Goal: Task Accomplishment & Management: Manage account settings

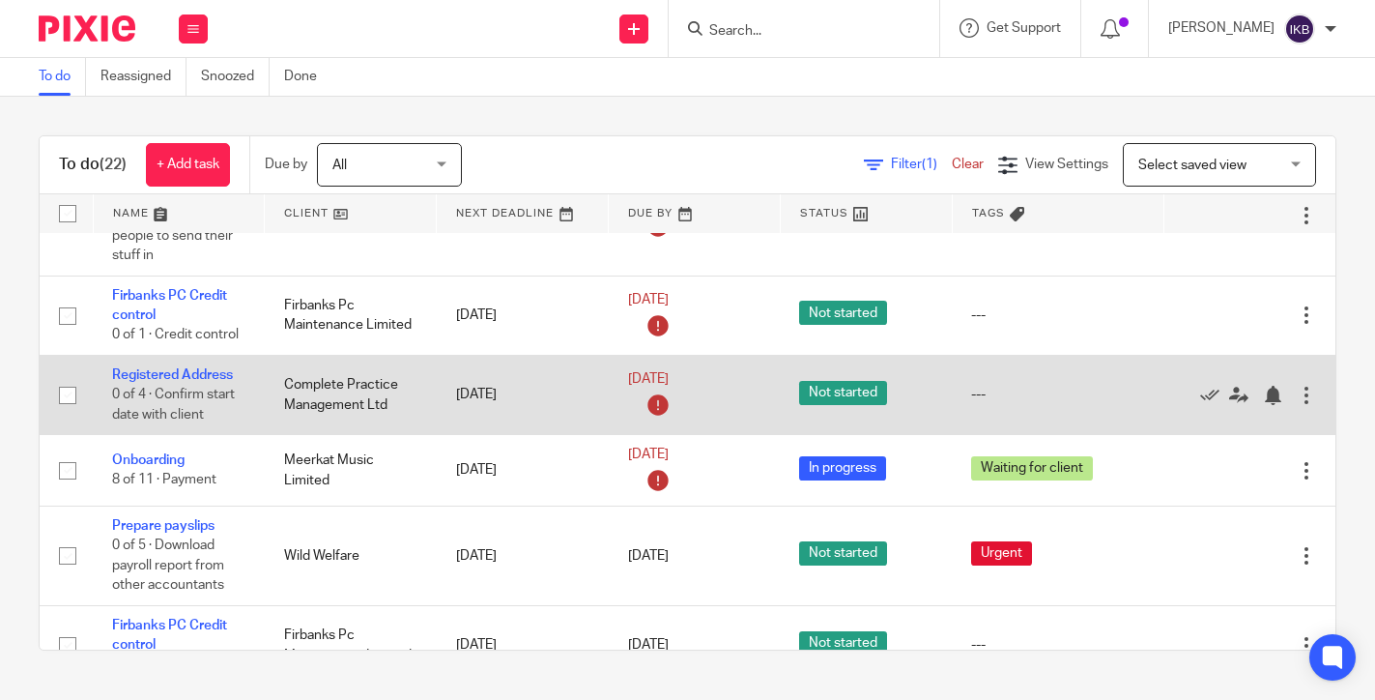
scroll to position [790, 0]
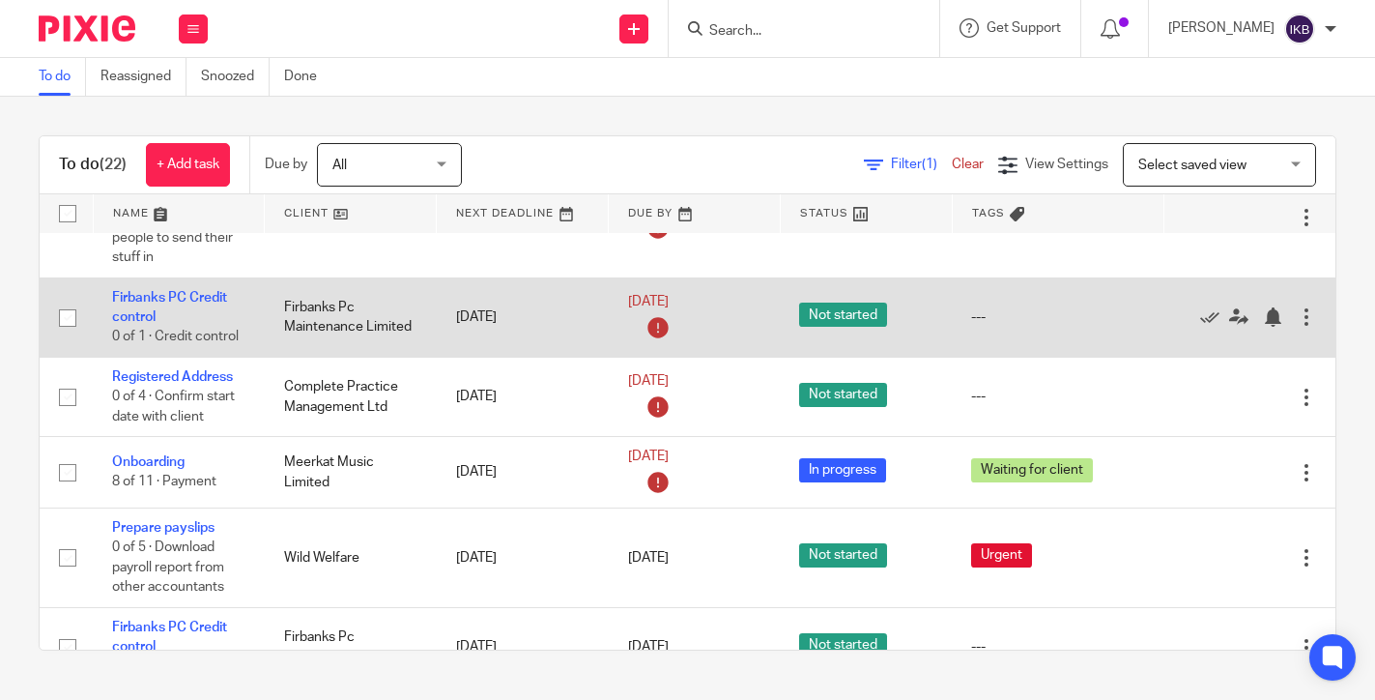
click at [1308, 327] on div at bounding box center [1306, 316] width 19 height 19
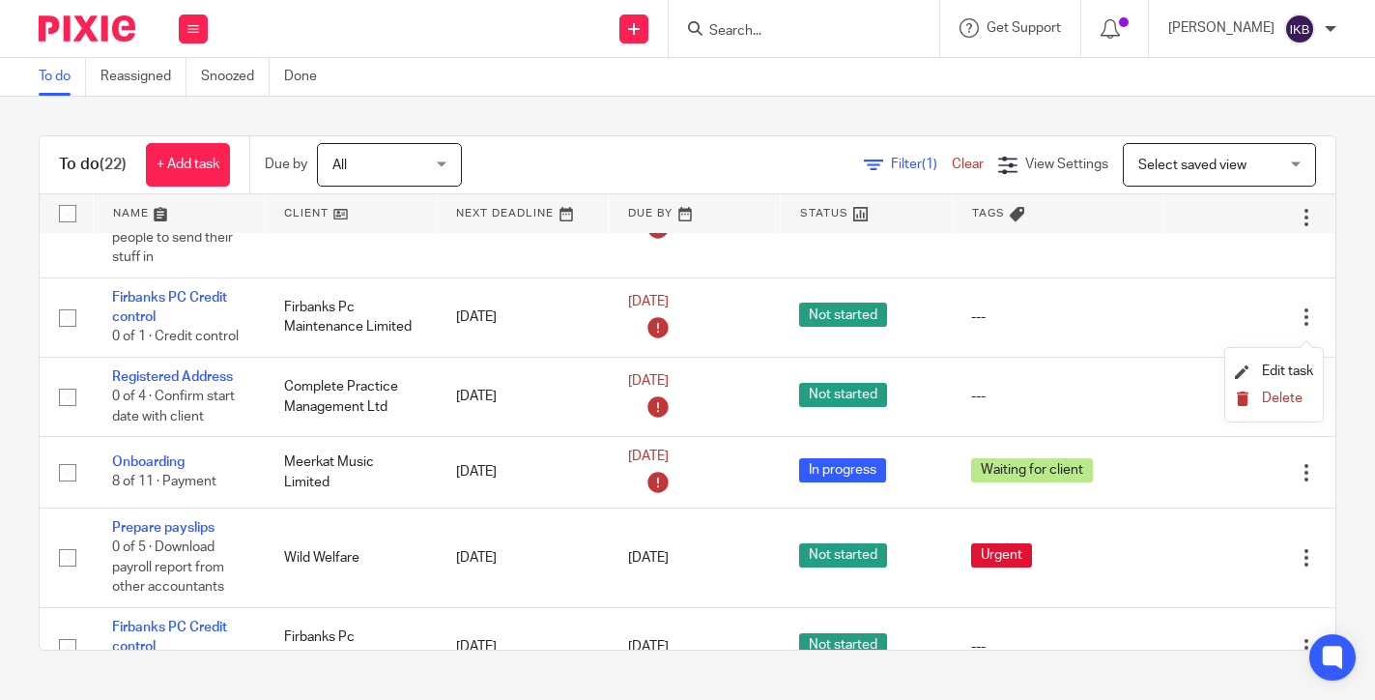
click at [1264, 397] on span "Delete" at bounding box center [1282, 398] width 41 height 14
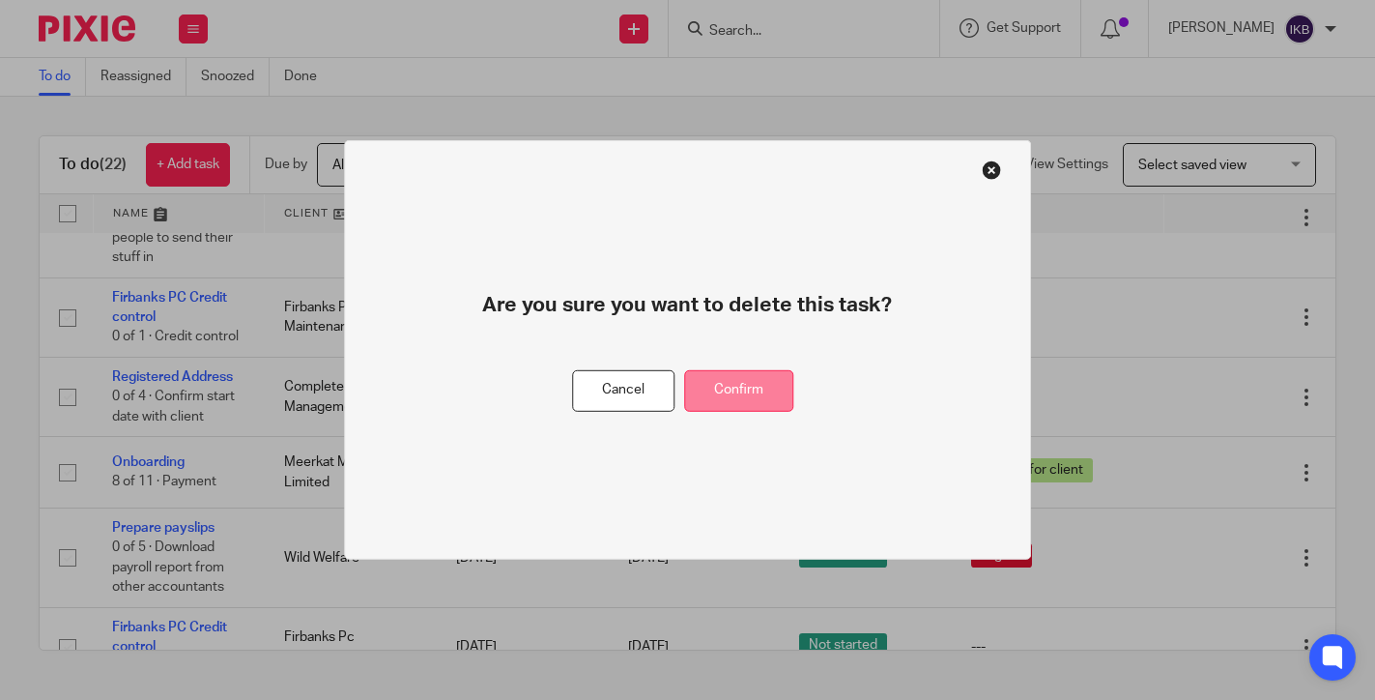
click at [753, 395] on button "Confirm" at bounding box center [738, 391] width 109 height 42
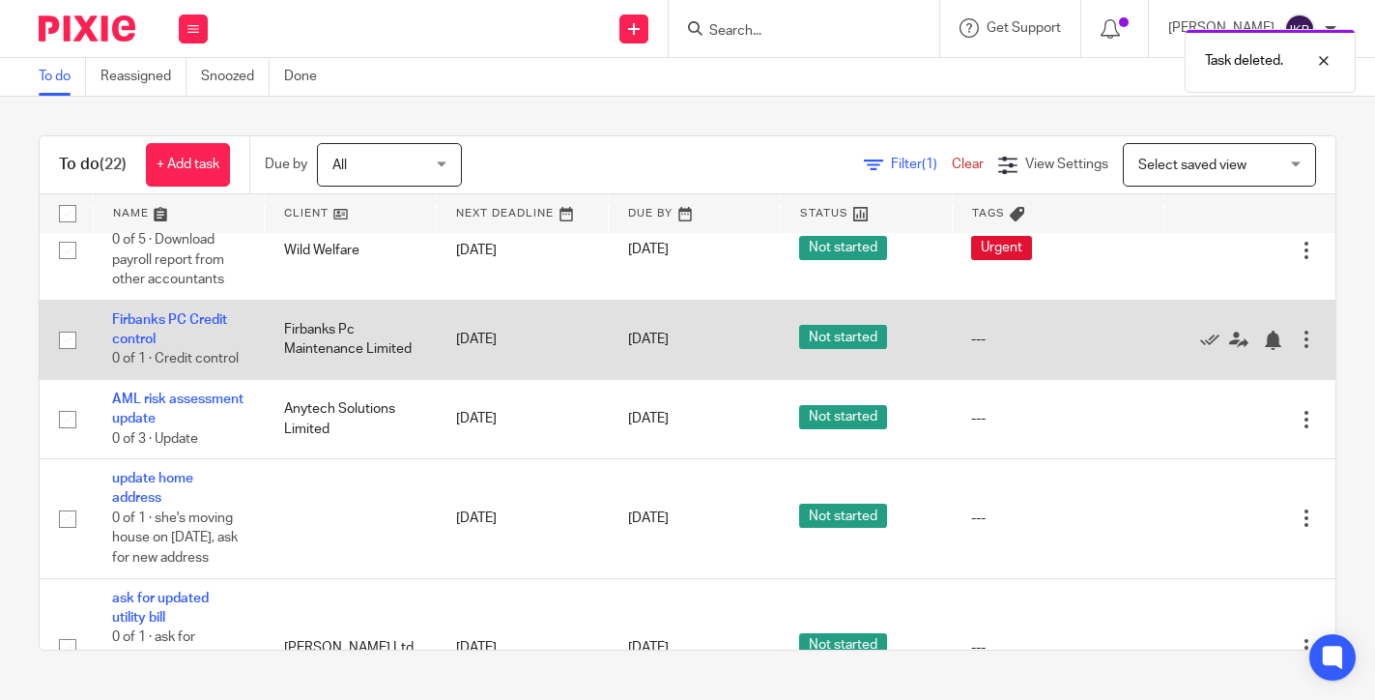
scroll to position [1026, 0]
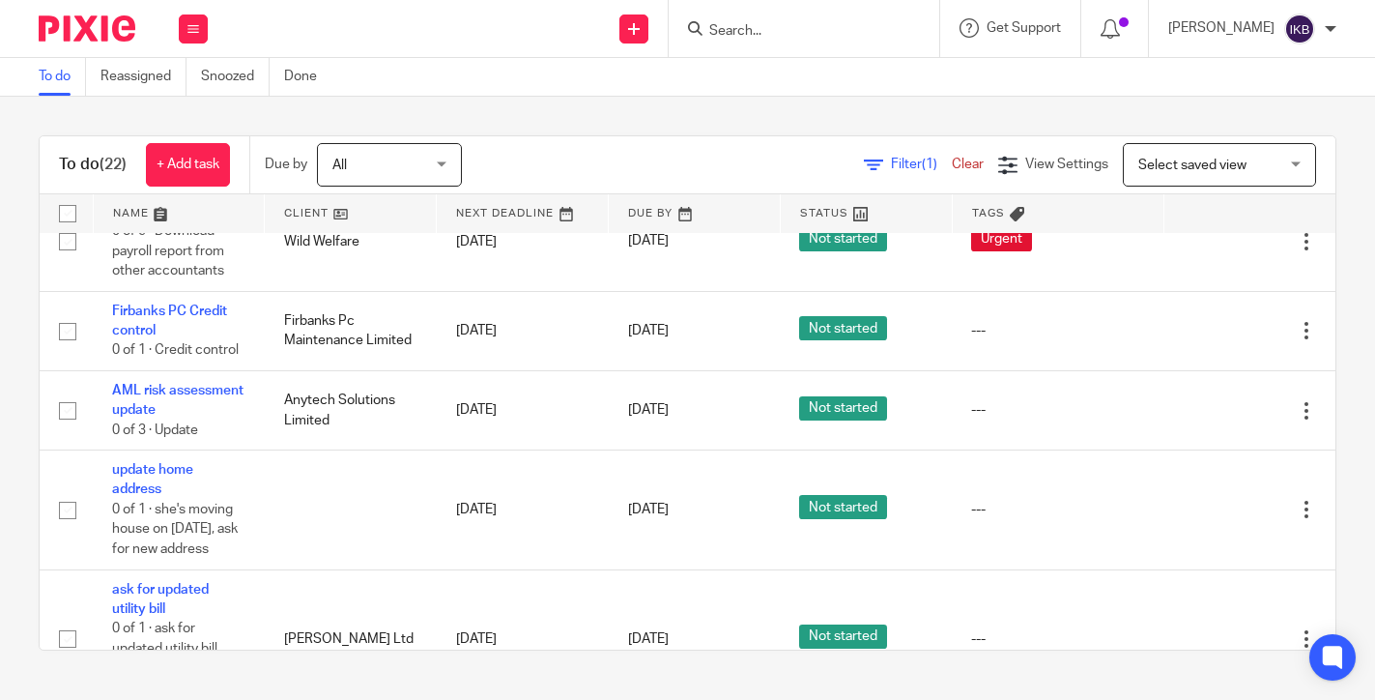
click at [733, 23] on input "Search" at bounding box center [794, 31] width 174 height 17
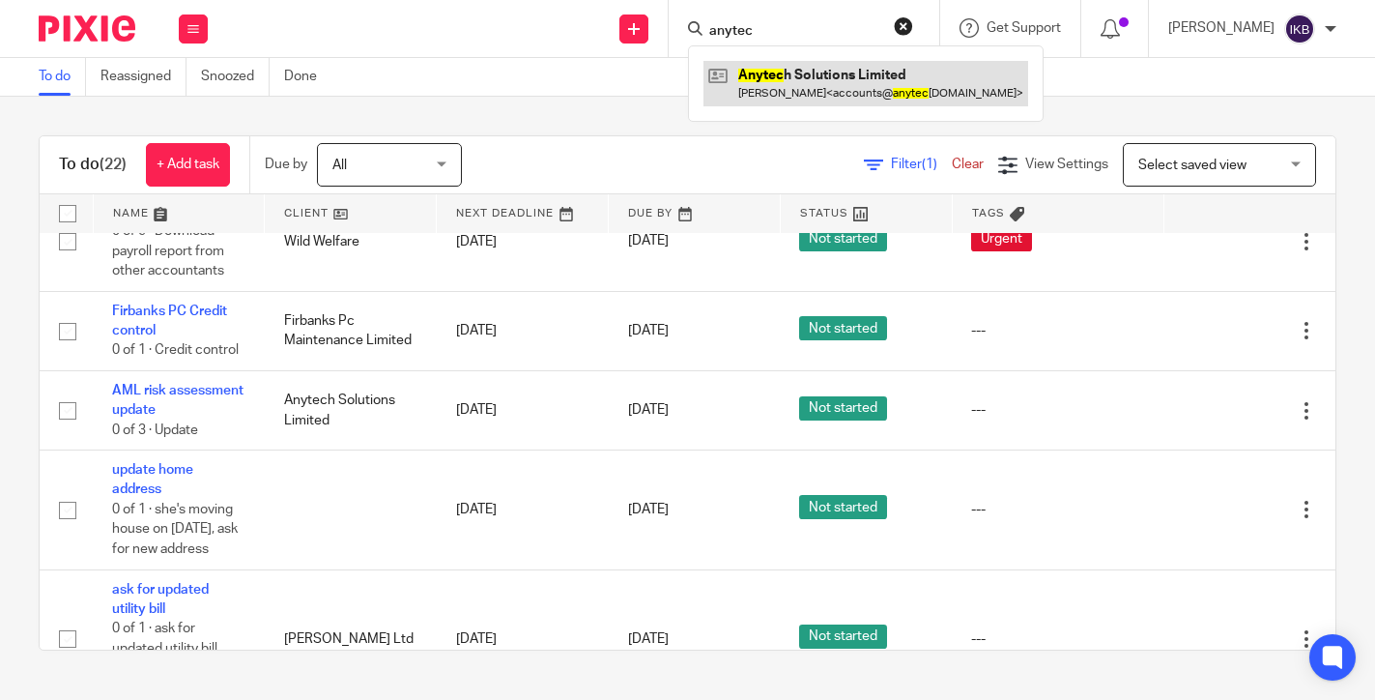
type input "anytec"
click at [774, 92] on link at bounding box center [866, 83] width 325 height 44
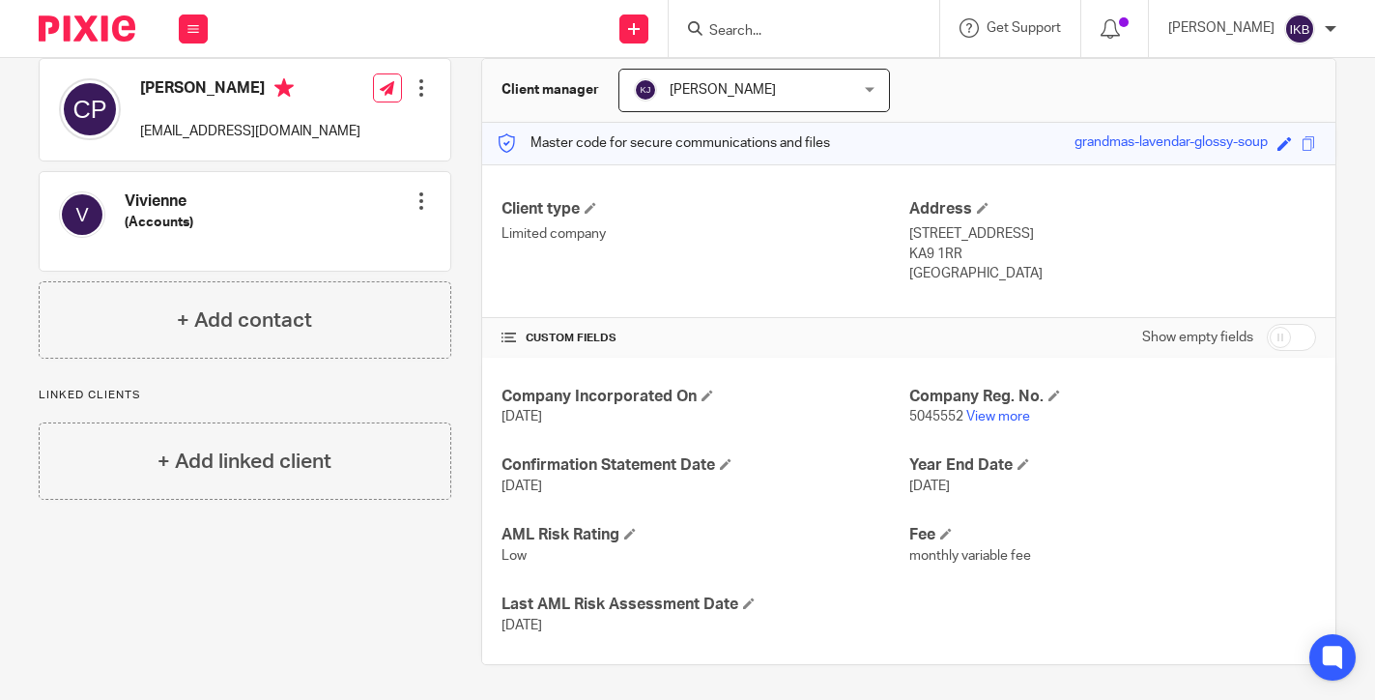
scroll to position [182, 0]
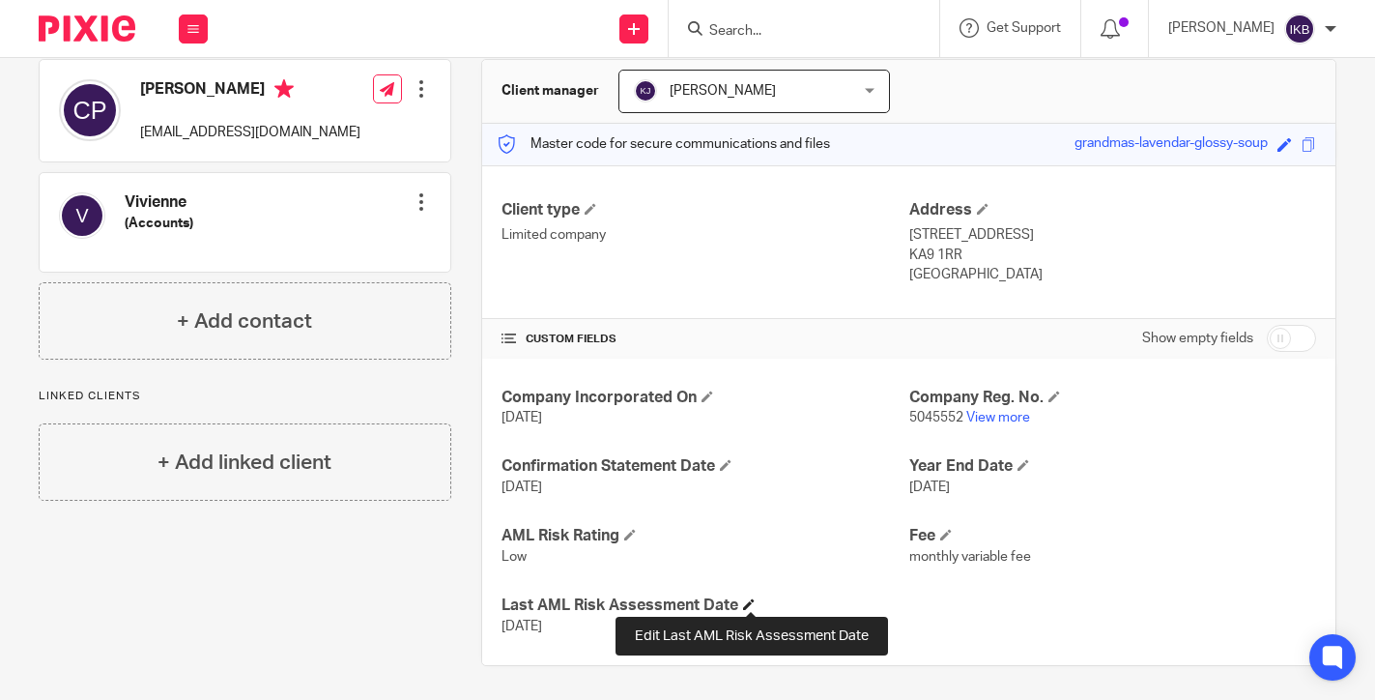
click at [758, 596] on h4 "Last AML Risk Assessment Date" at bounding box center [705, 605] width 407 height 20
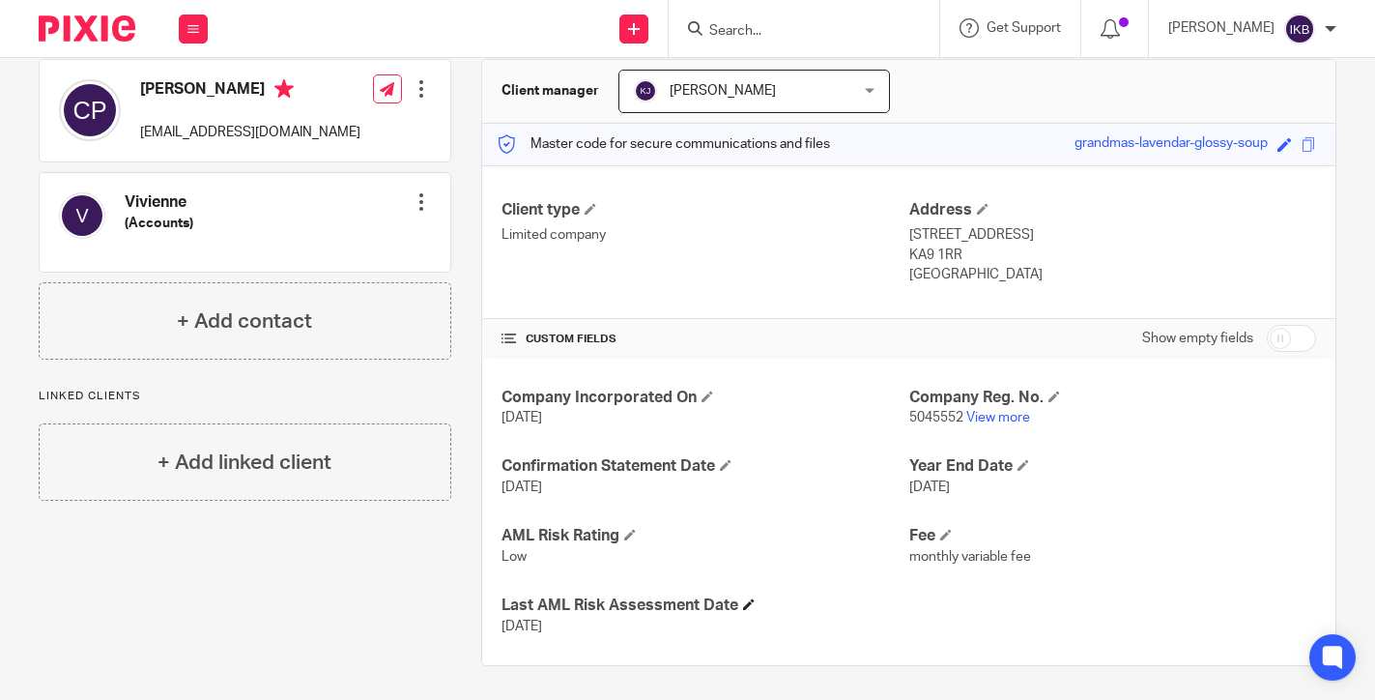
click at [755, 598] on span at bounding box center [749, 604] width 12 height 12
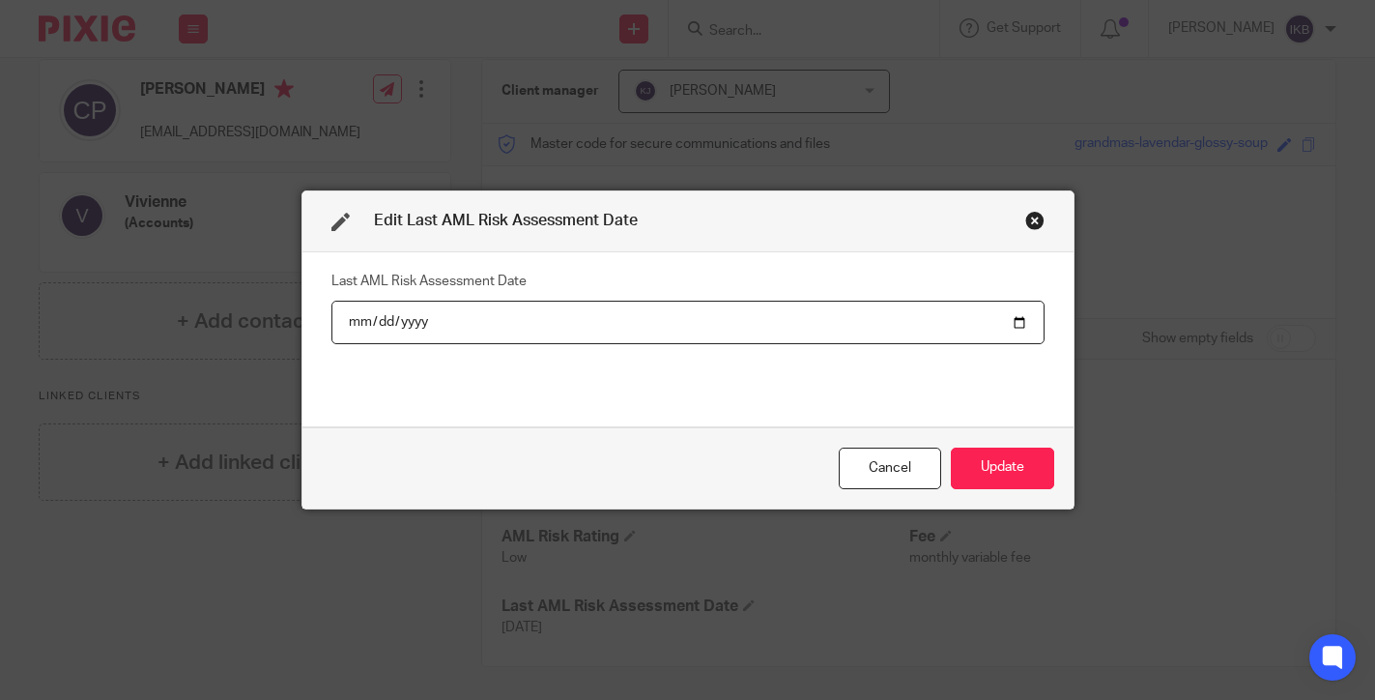
click at [412, 330] on input "2024-09-23" at bounding box center [688, 322] width 713 height 43
type input "2025-09-23"
click at [1001, 468] on button "Update" at bounding box center [1002, 468] width 103 height 42
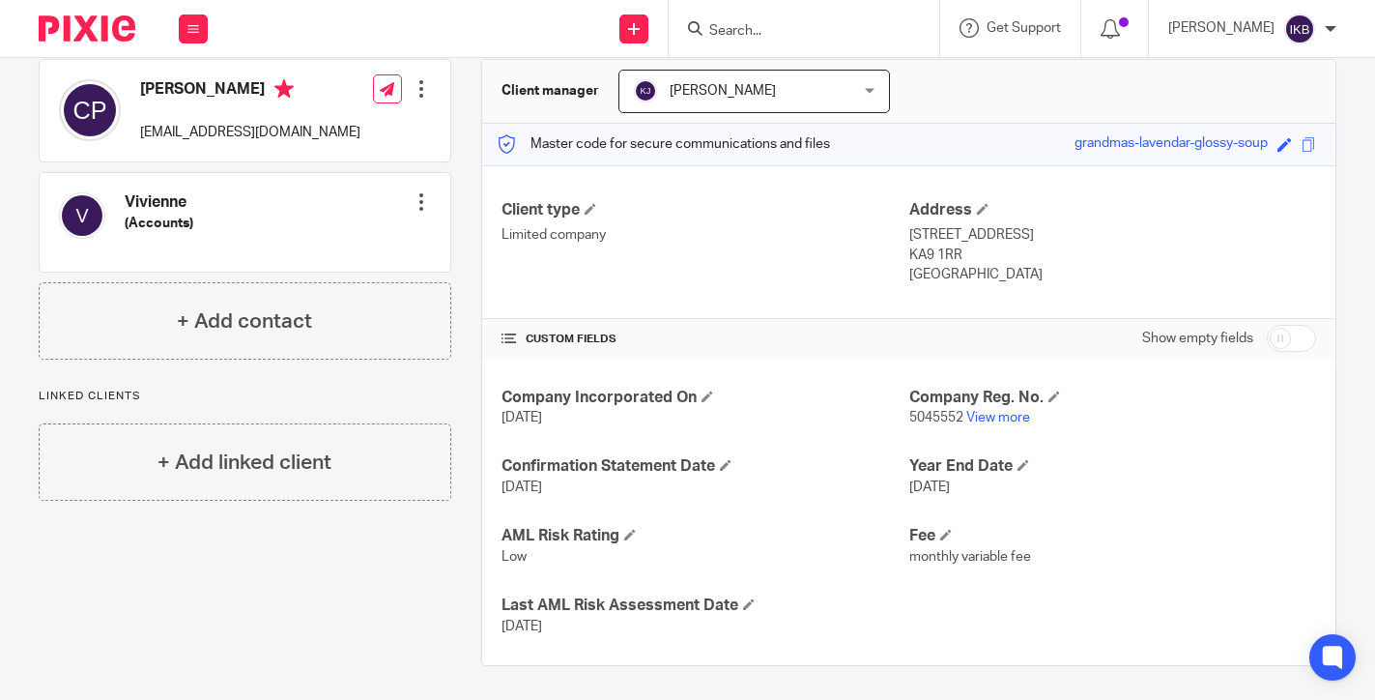
click at [872, 486] on p "15 Feb 2026" at bounding box center [705, 486] width 407 height 19
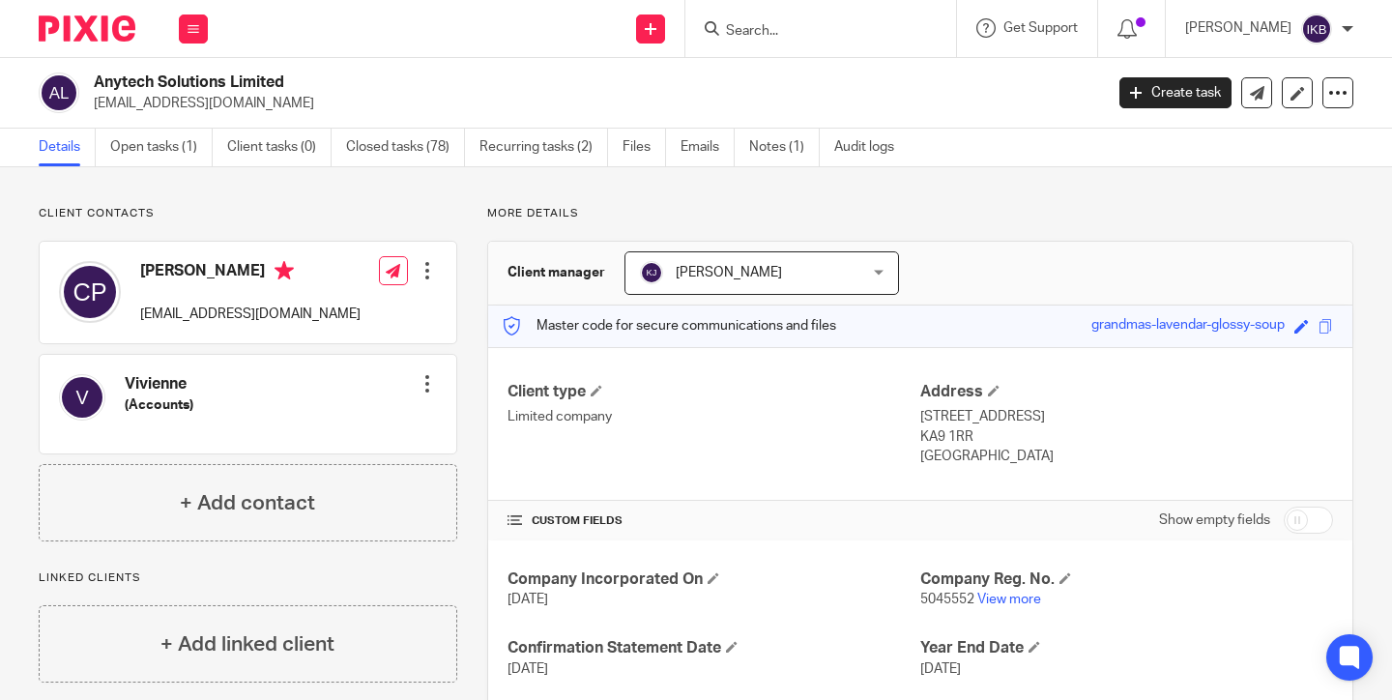
click at [95, 11] on div at bounding box center [79, 28] width 159 height 57
click at [101, 36] on img at bounding box center [87, 28] width 97 height 26
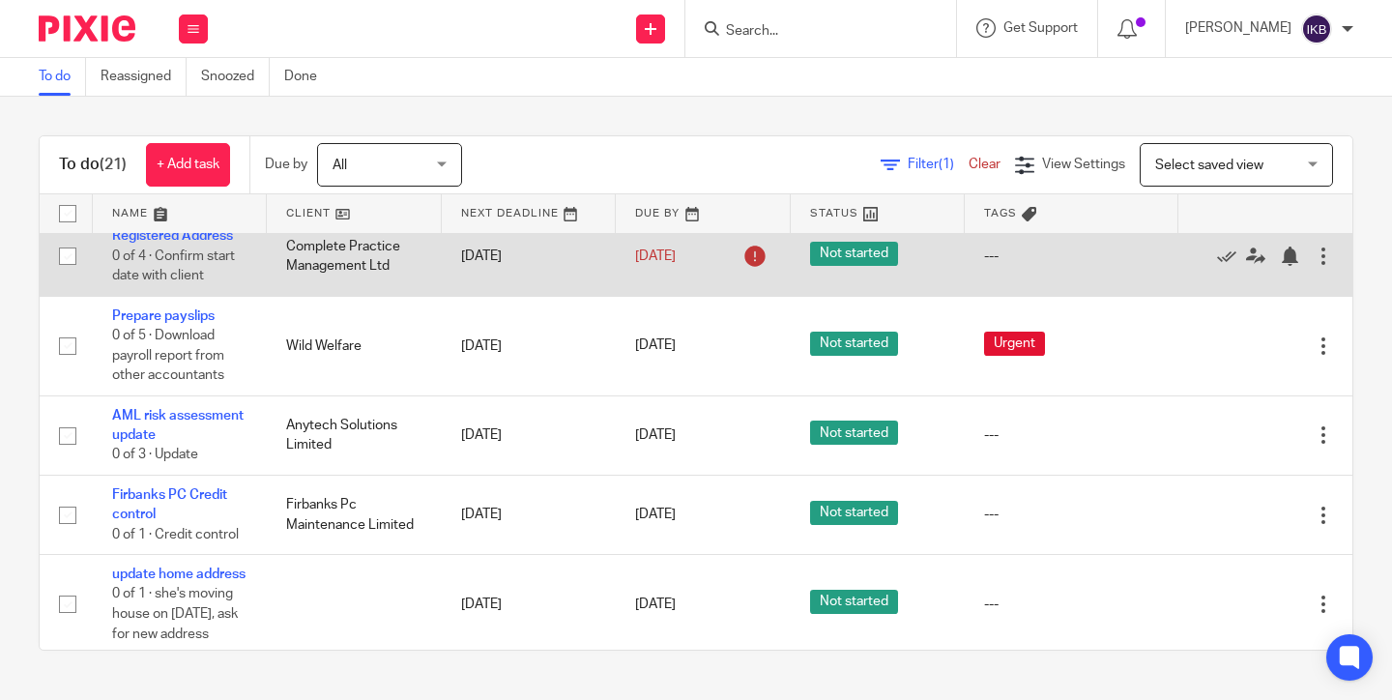
scroll to position [896, 0]
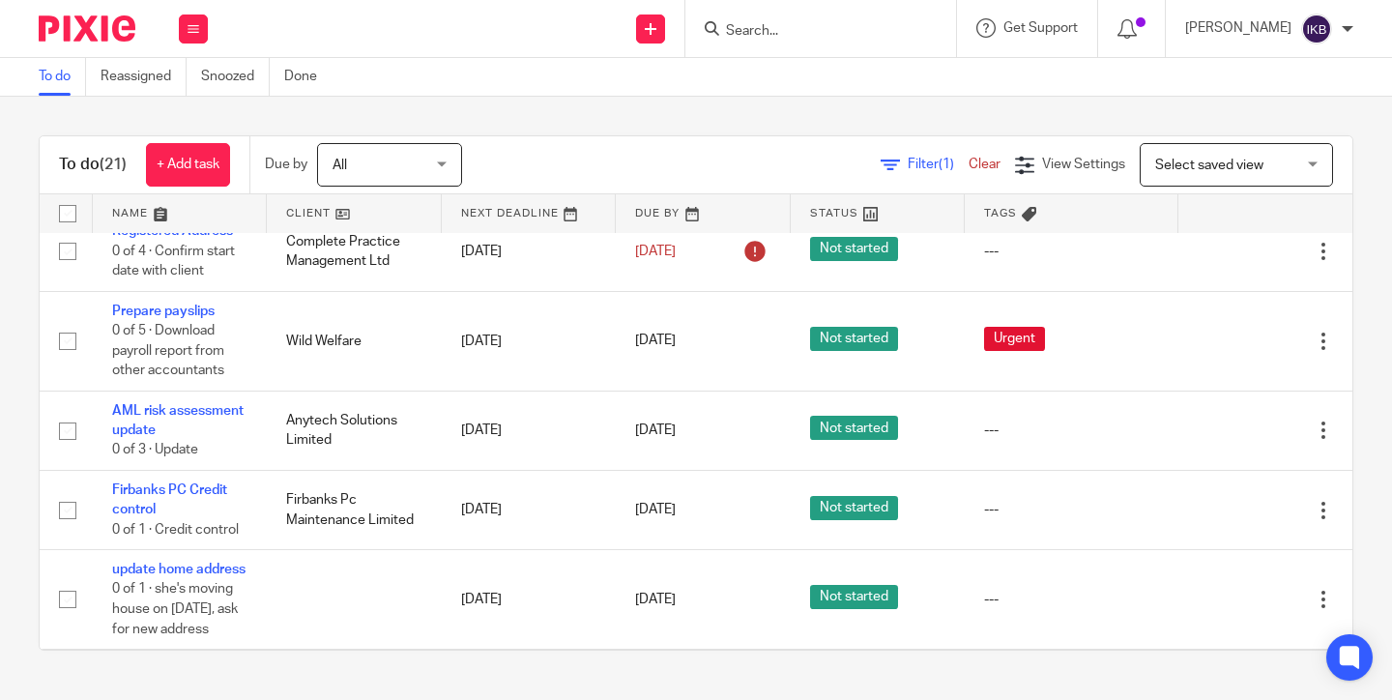
click at [808, 34] on input "Search" at bounding box center [811, 31] width 174 height 17
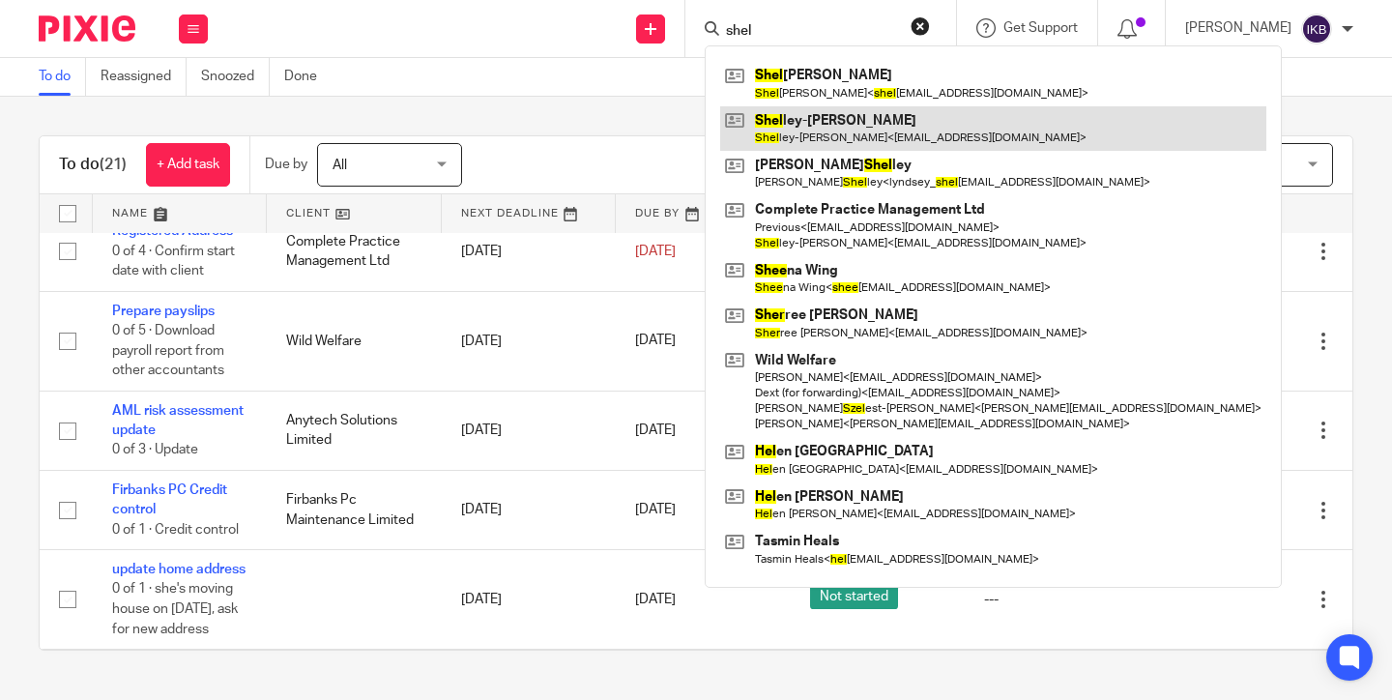
type input "shel"
click at [827, 121] on link at bounding box center [993, 128] width 546 height 44
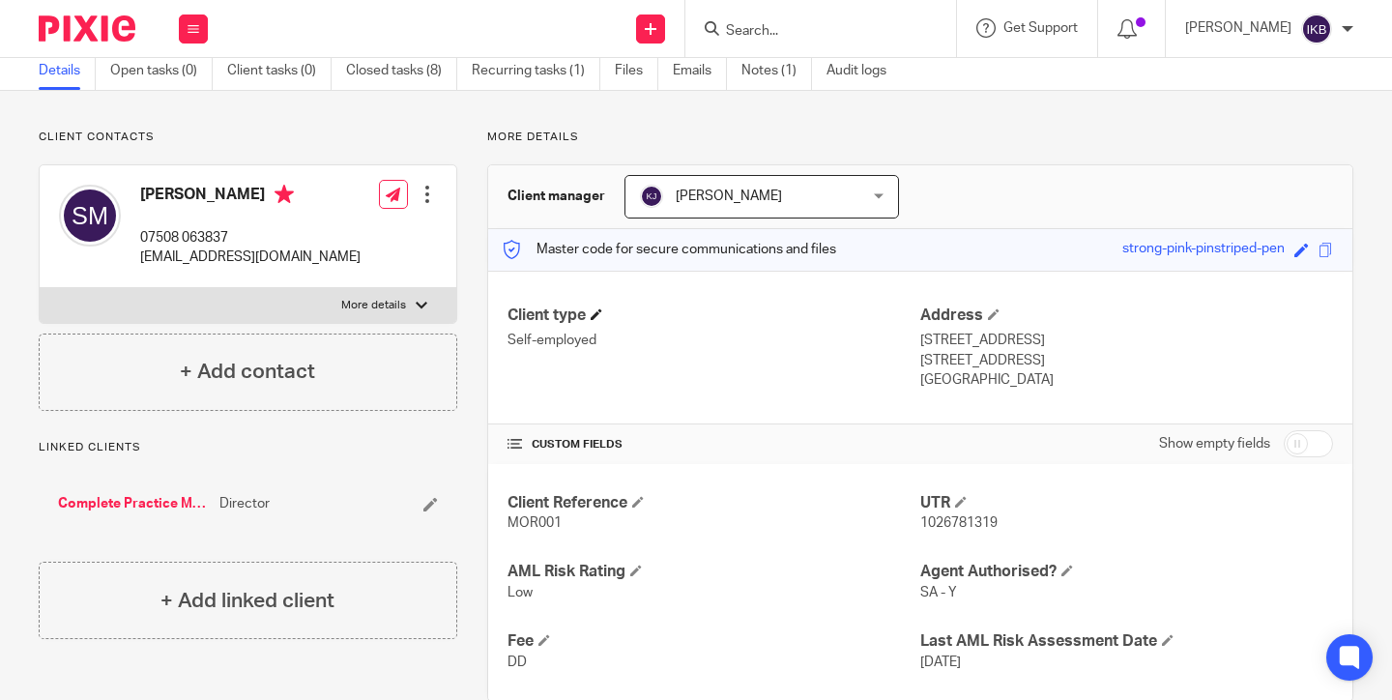
scroll to position [93, 0]
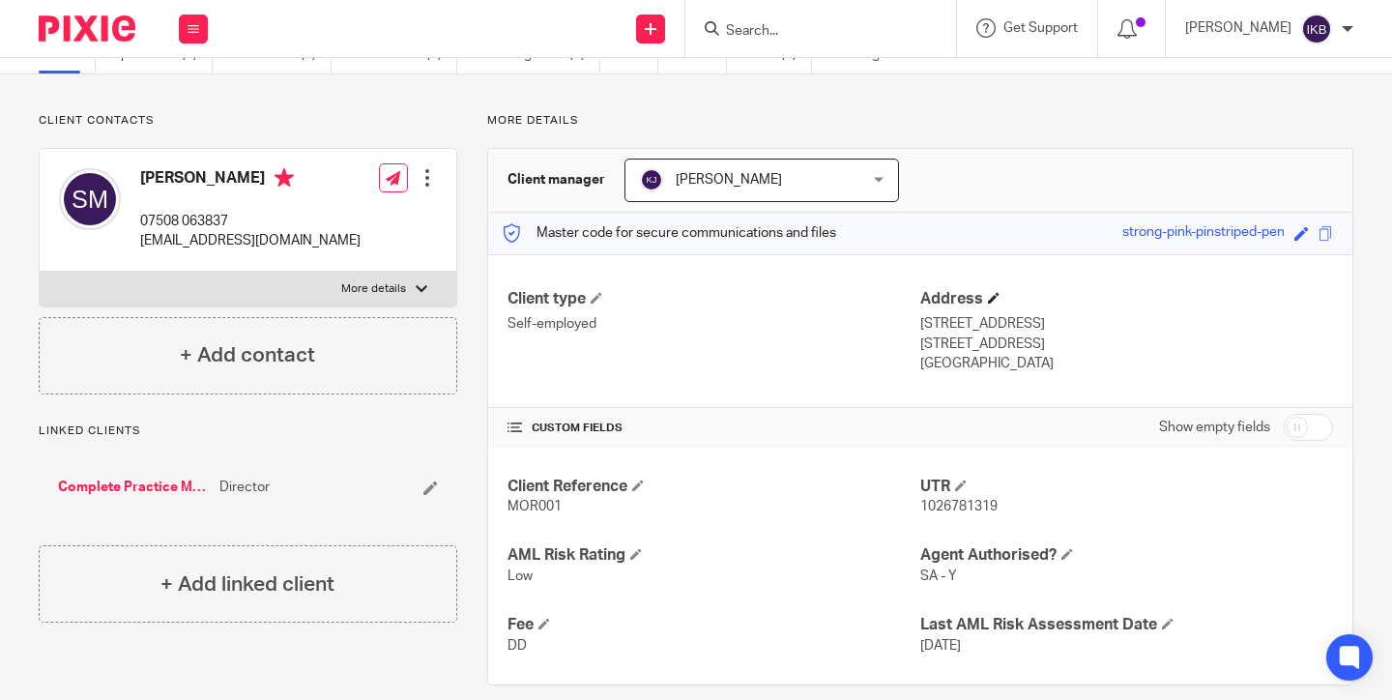
click at [995, 291] on h4 "Address" at bounding box center [1126, 299] width 413 height 20
click at [995, 299] on span at bounding box center [994, 298] width 12 height 12
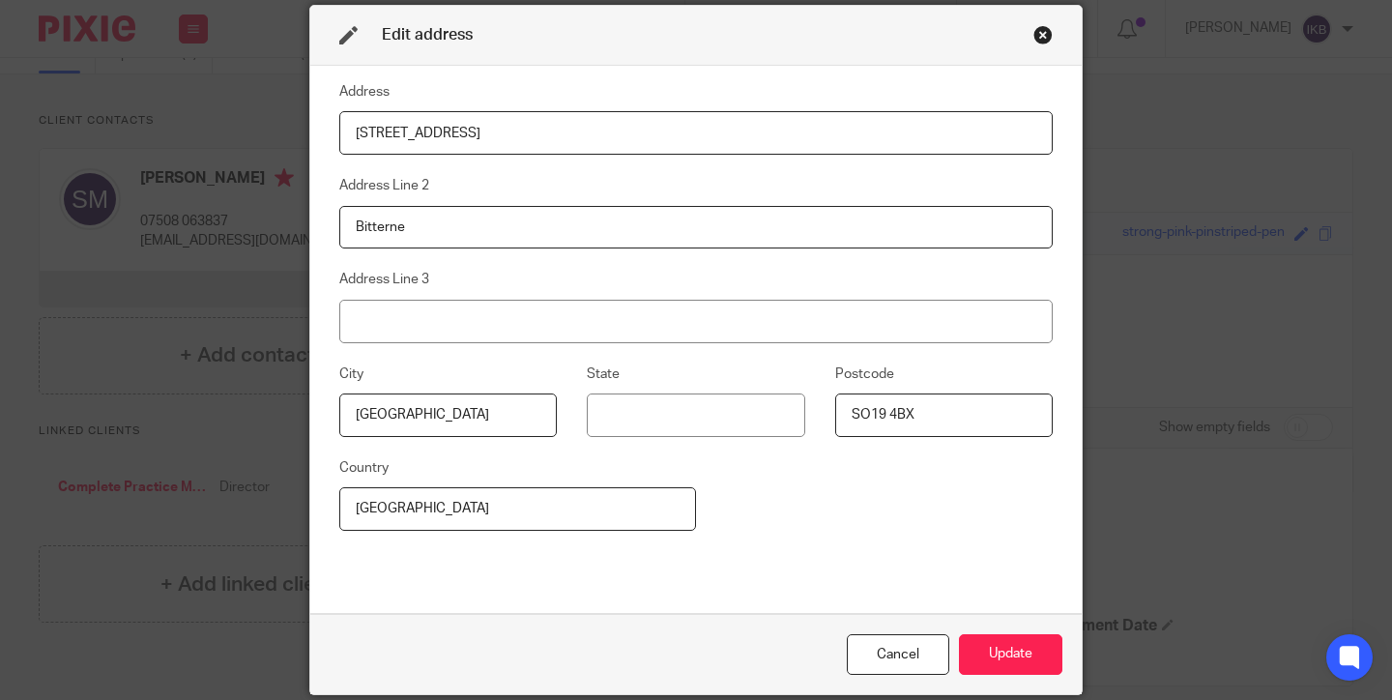
click at [420, 146] on input "4 Cross Road" at bounding box center [695, 132] width 713 height 43
type input "4 Cross Roa"
drag, startPoint x: 439, startPoint y: 123, endPoint x: 344, endPoint y: 123, distance: 94.7
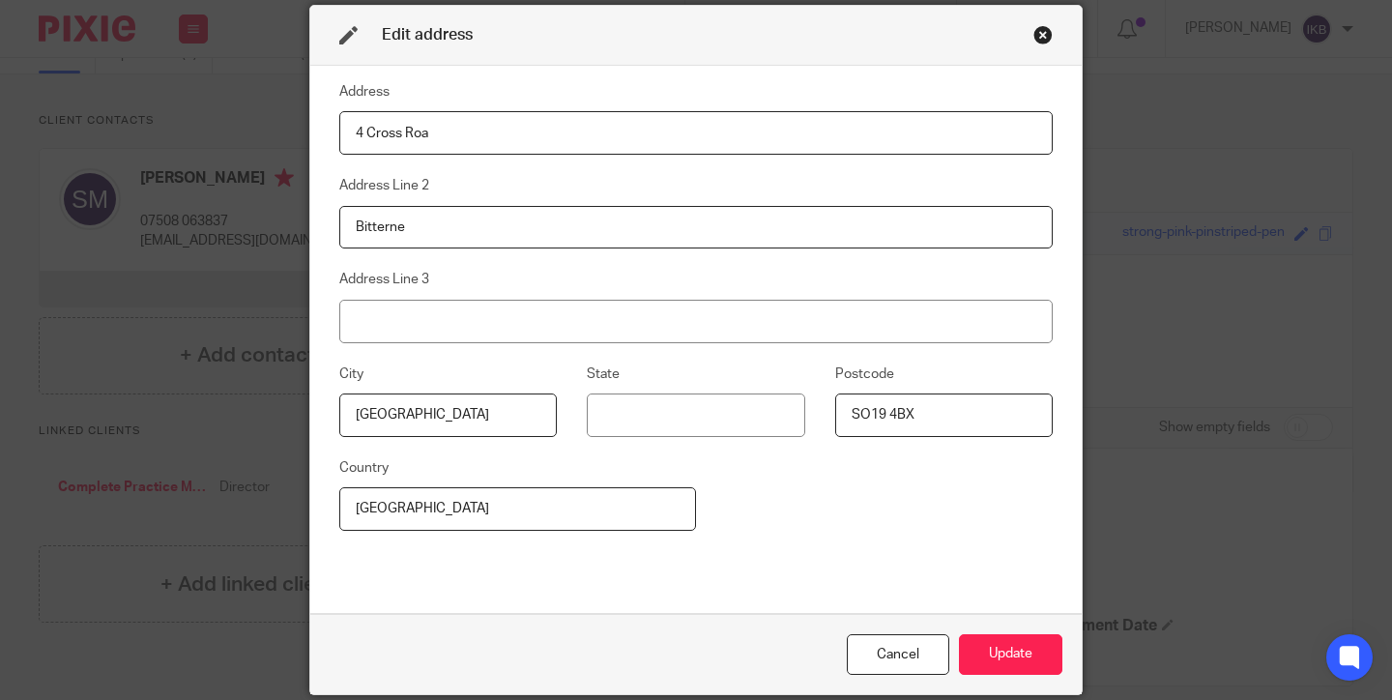
click at [344, 123] on input "4 Cross Roa" at bounding box center [695, 132] width 713 height 43
drag, startPoint x: 349, startPoint y: 131, endPoint x: 521, endPoint y: 126, distance: 172.1
click at [521, 126] on input "4 Cross Roa" at bounding box center [695, 132] width 713 height 43
click at [459, 132] on input "4 Cross Roa" at bounding box center [695, 132] width 713 height 43
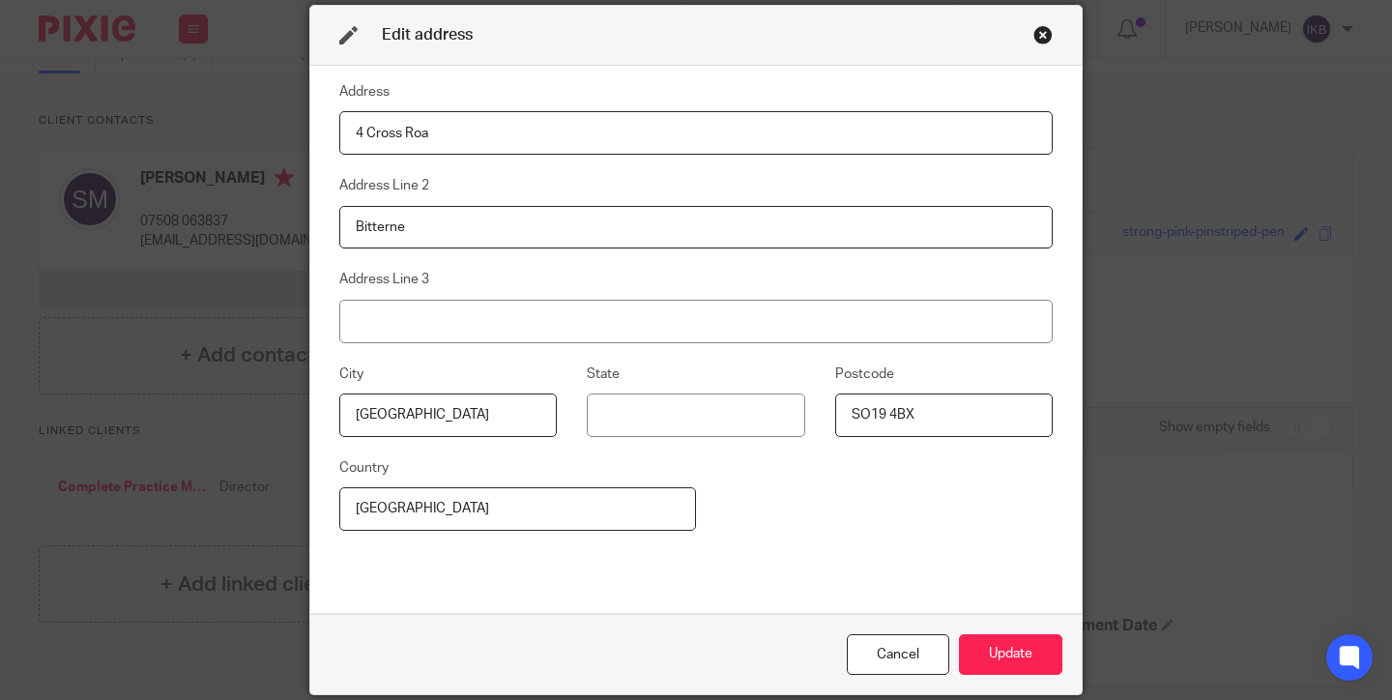
click at [459, 132] on input "4 Cross Roa" at bounding box center [695, 132] width 713 height 43
click at [425, 256] on div "Address Address Line 2 Bitterne Address Line 3 City Southampton State Postcode …" at bounding box center [695, 339] width 713 height 518
click at [425, 235] on input "Bitterne" at bounding box center [695, 227] width 713 height 43
click at [890, 427] on input "SO19 4BX" at bounding box center [943, 414] width 217 height 43
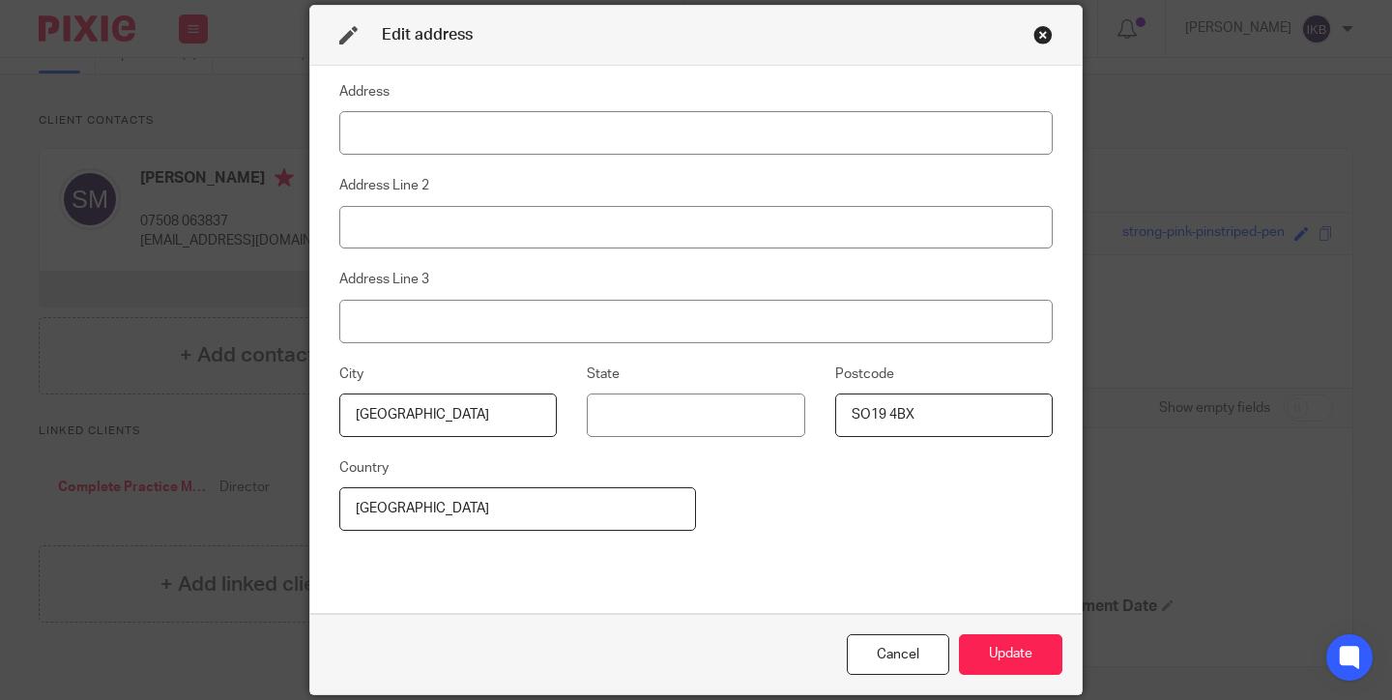
click at [890, 427] on input "SO19 4BX" at bounding box center [943, 414] width 217 height 43
click at [473, 416] on input "Southampton" at bounding box center [447, 414] width 217 height 43
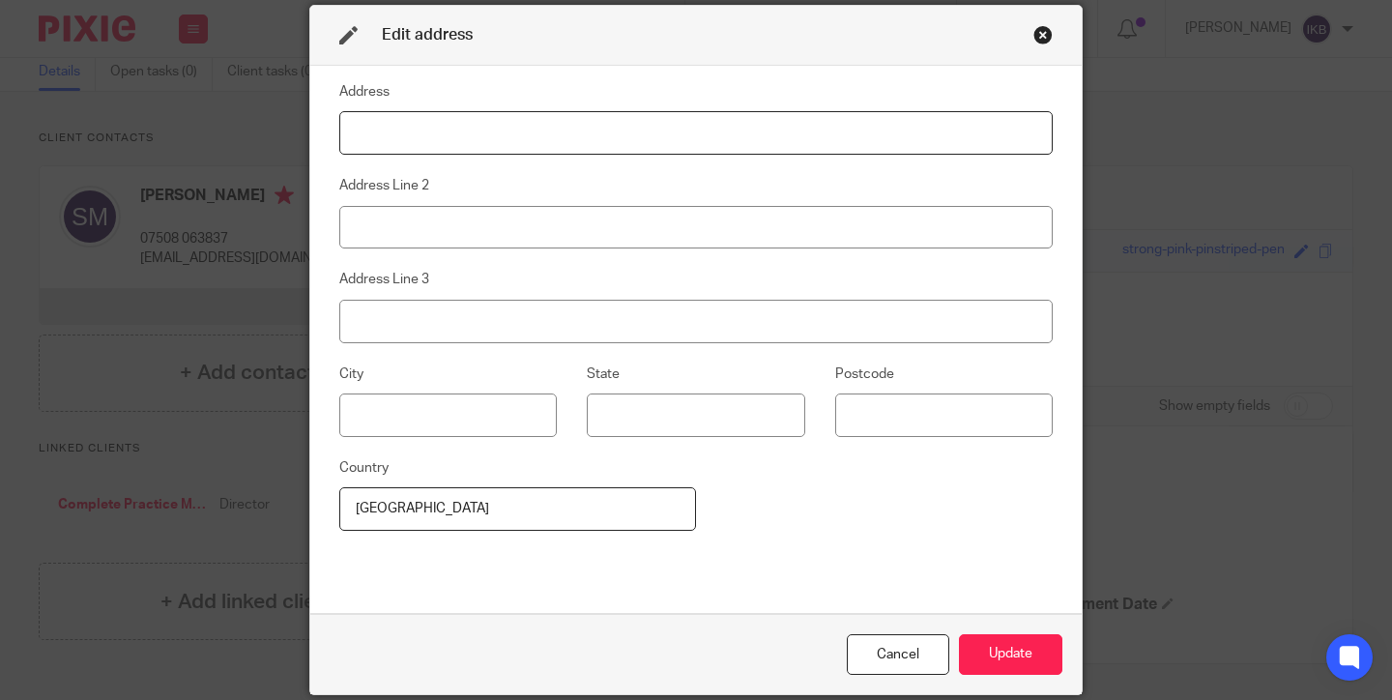
click at [594, 149] on input at bounding box center [695, 132] width 713 height 43
paste input "7 Finisterre Close"
type input "7 Finisterre Close"
click at [879, 418] on input at bounding box center [943, 414] width 217 height 43
paste input "PO14 3TB"
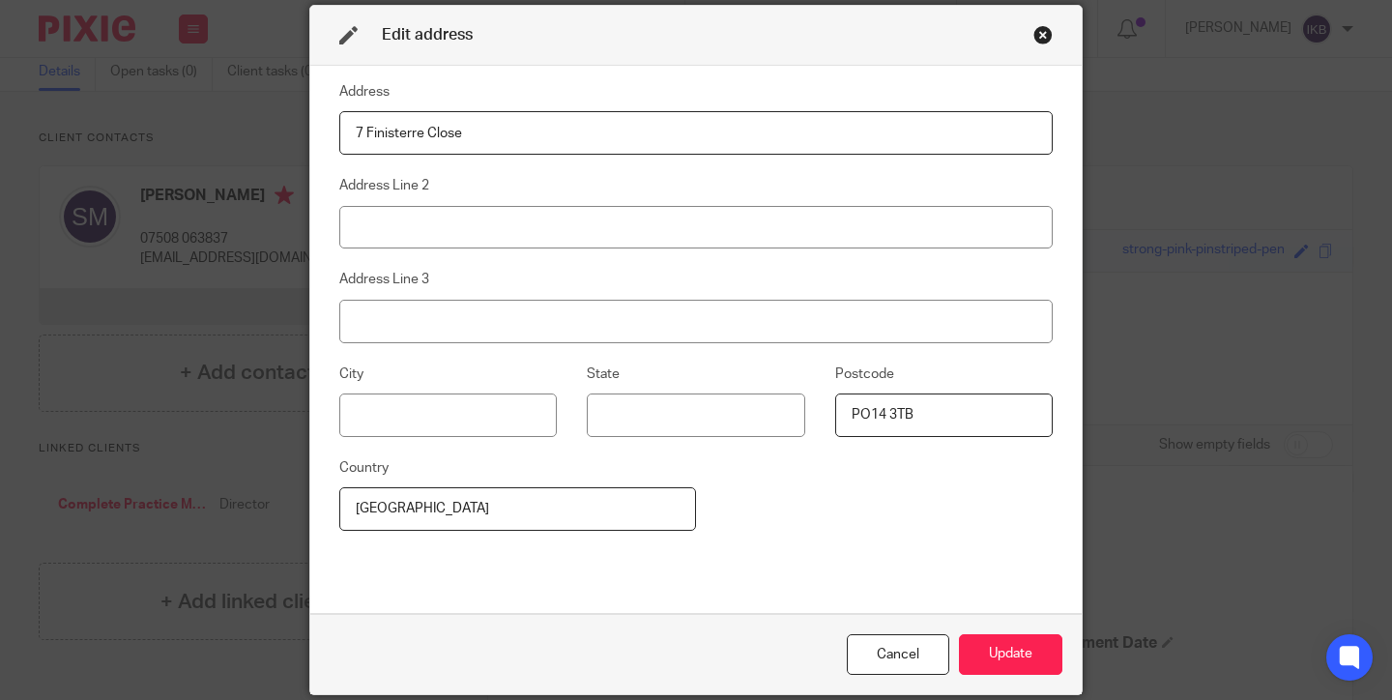
type input "PO14 3TB"
click at [461, 420] on input at bounding box center [447, 414] width 217 height 43
click at [454, 202] on fieldset "Address Line 2" at bounding box center [695, 211] width 713 height 74
click at [451, 217] on input at bounding box center [695, 227] width 713 height 43
paste input "PO14 3TB"
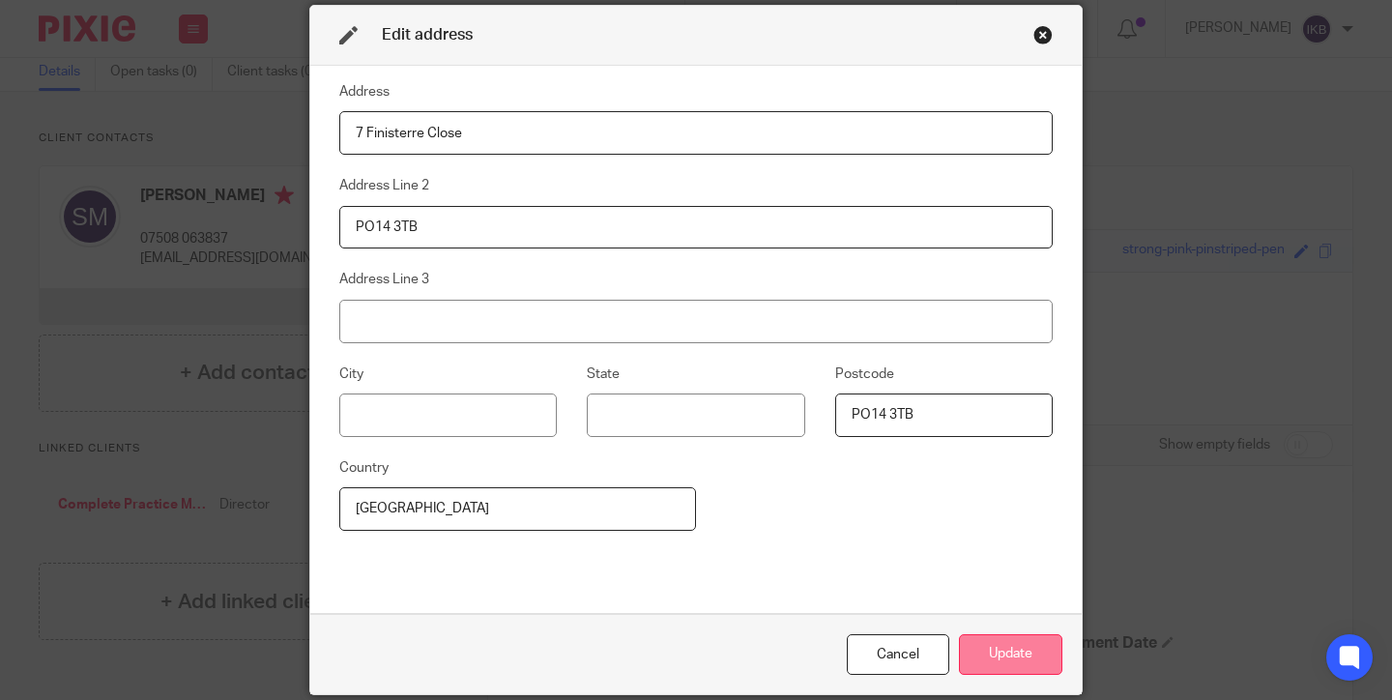
type input "PO14 3TB"
click at [992, 640] on button "Update" at bounding box center [1010, 655] width 103 height 42
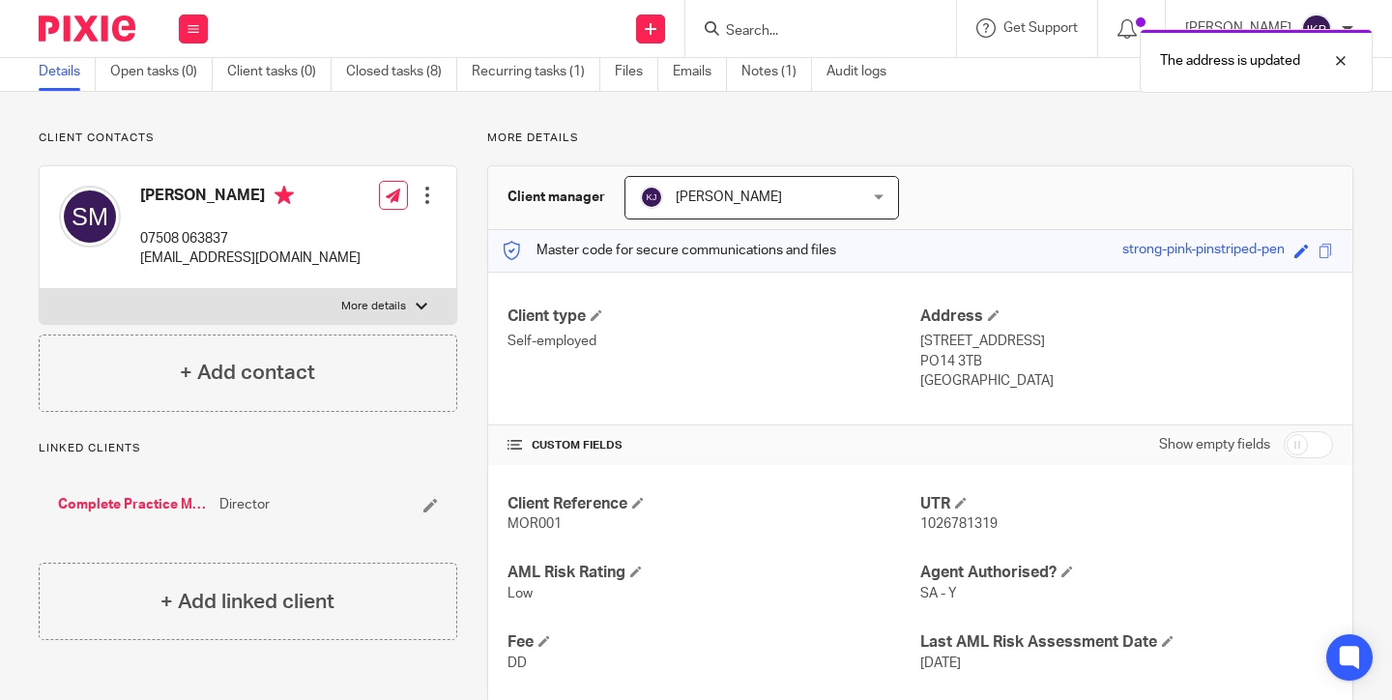
click at [759, 73] on div "The address is updated" at bounding box center [1034, 55] width 677 height 73
click at [765, 75] on link "Notes (1)" at bounding box center [776, 72] width 71 height 38
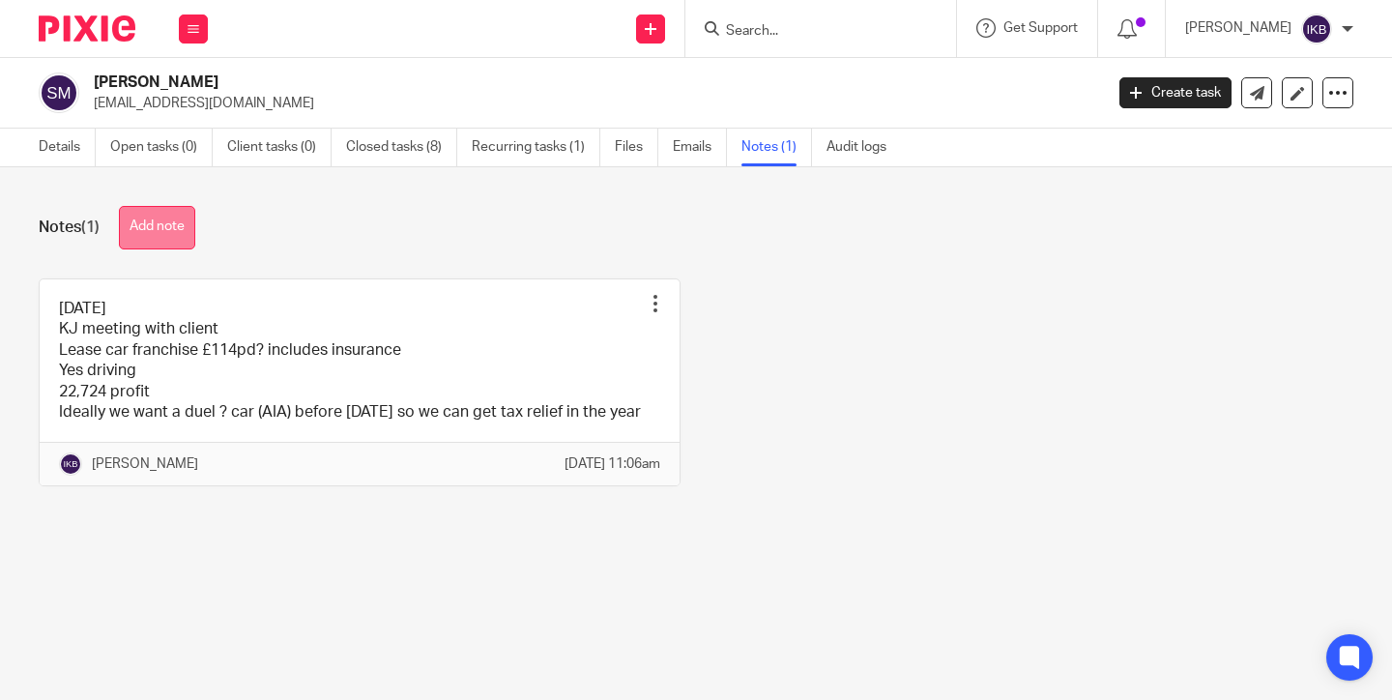
click at [173, 227] on button "Add note" at bounding box center [157, 227] width 76 height 43
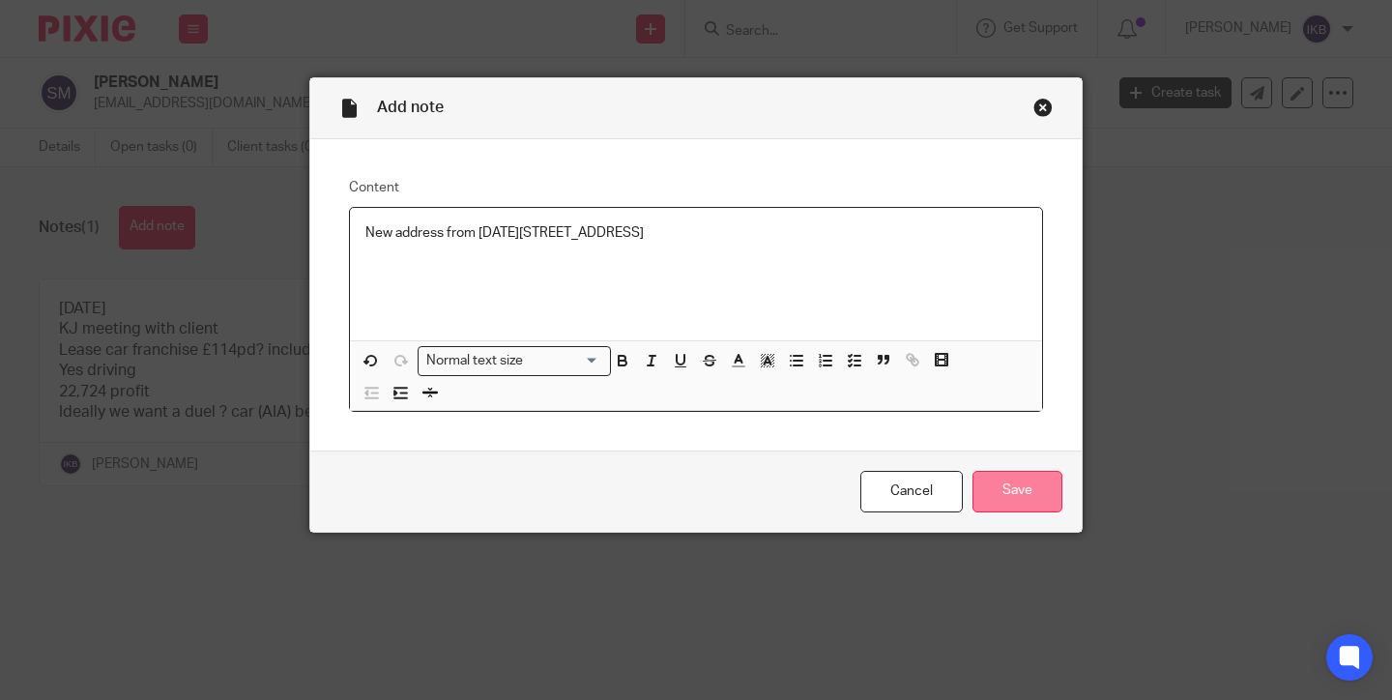
click at [1033, 474] on input "Save" at bounding box center [1017, 492] width 90 height 42
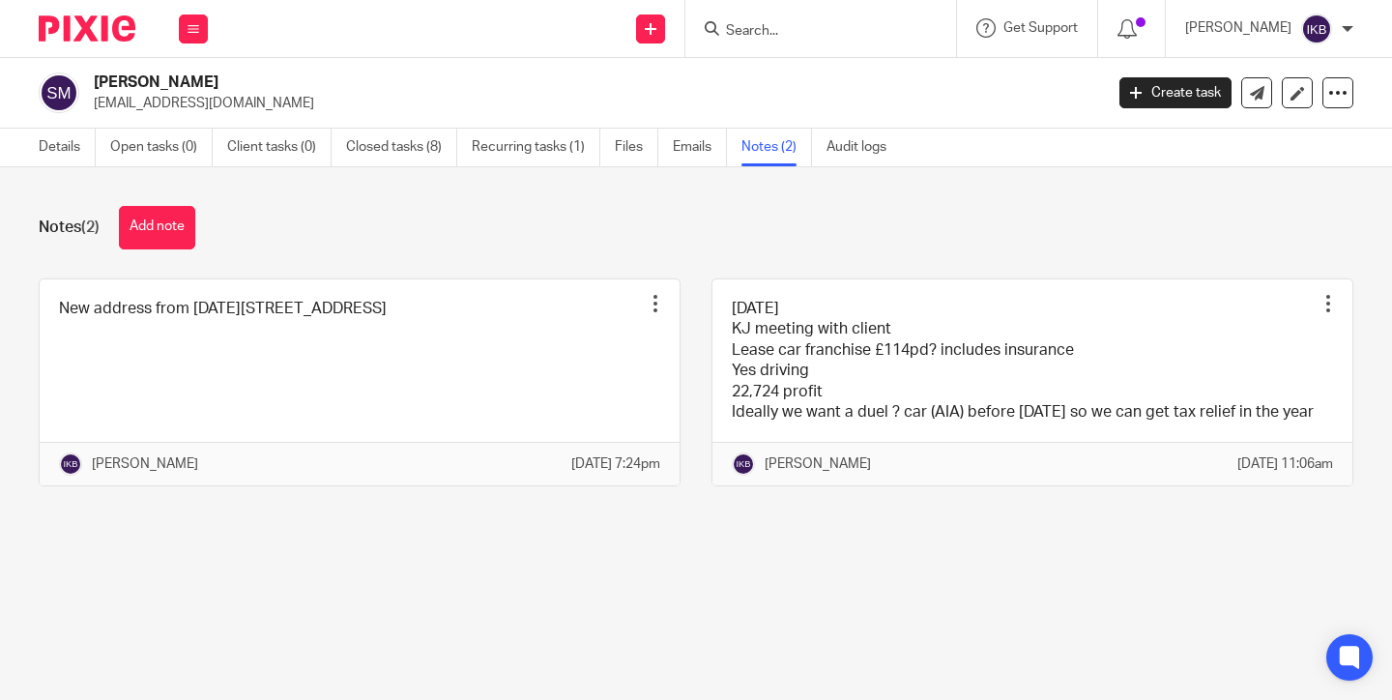
click at [724, 25] on input "Search" at bounding box center [811, 31] width 174 height 17
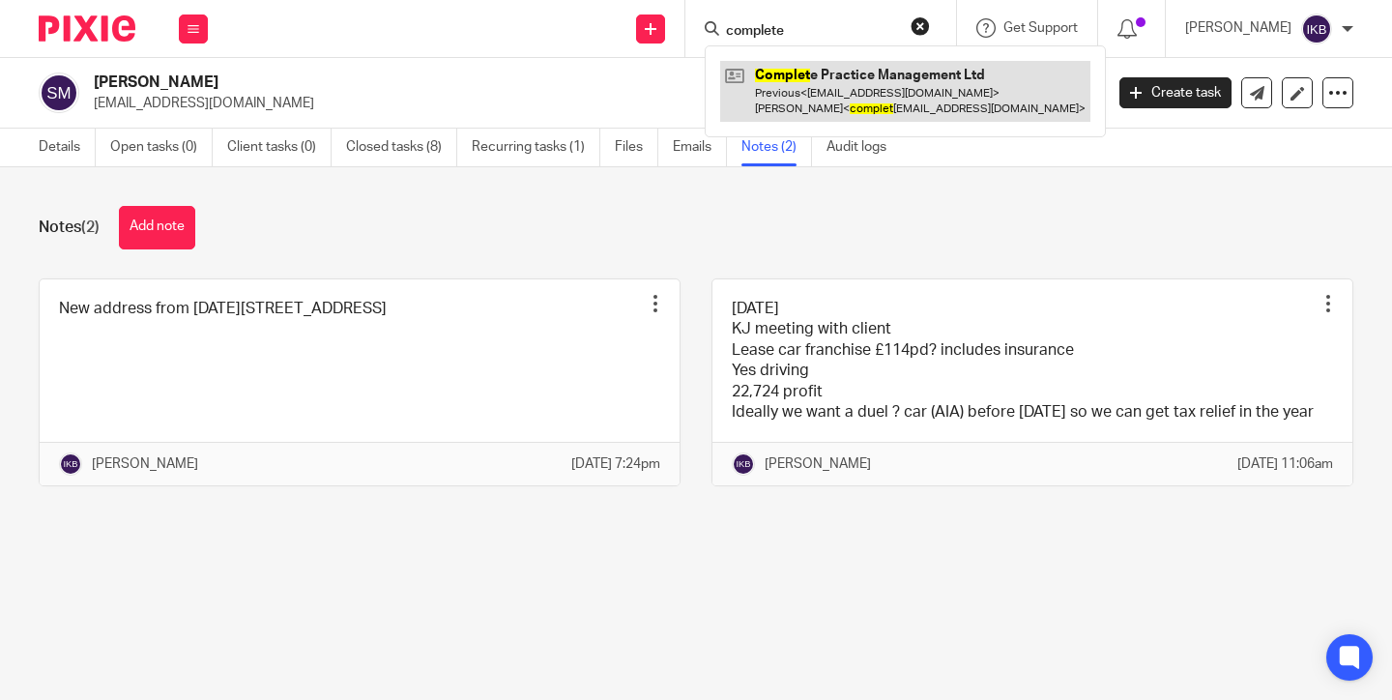
type input "complete"
click at [755, 79] on link at bounding box center [908, 91] width 377 height 60
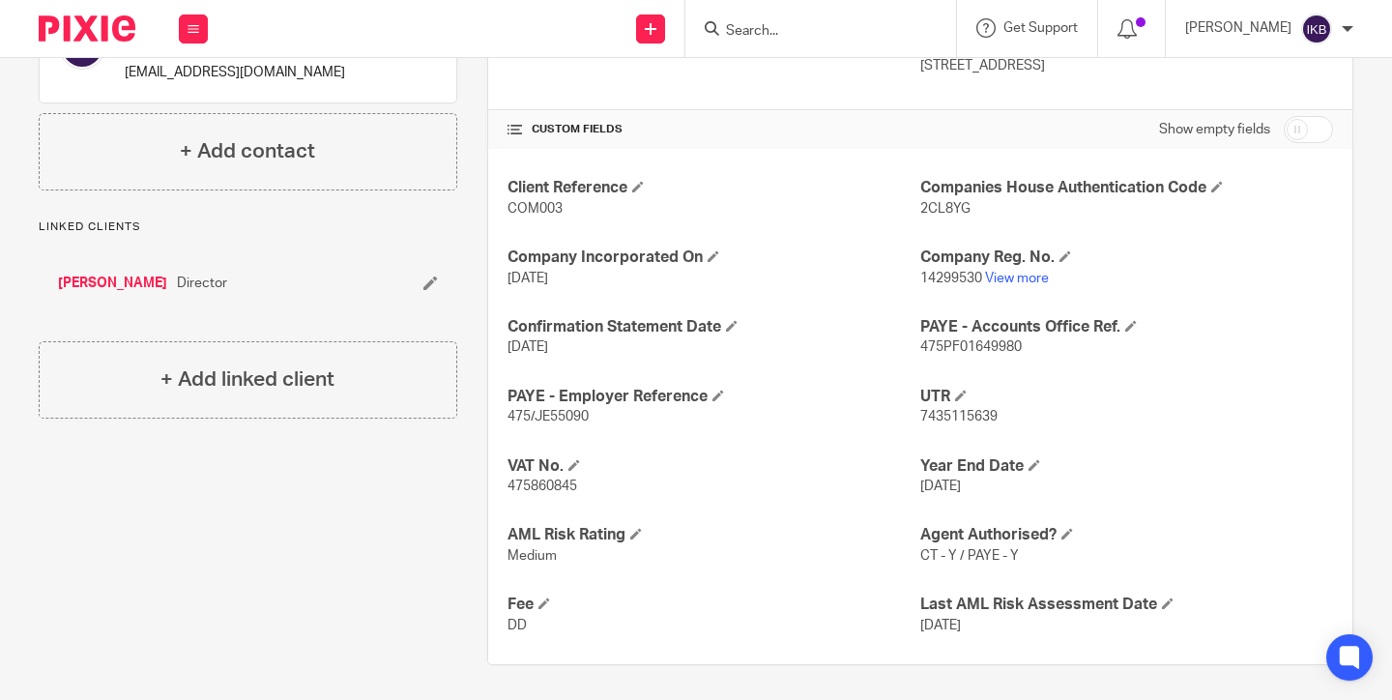
scroll to position [368, 0]
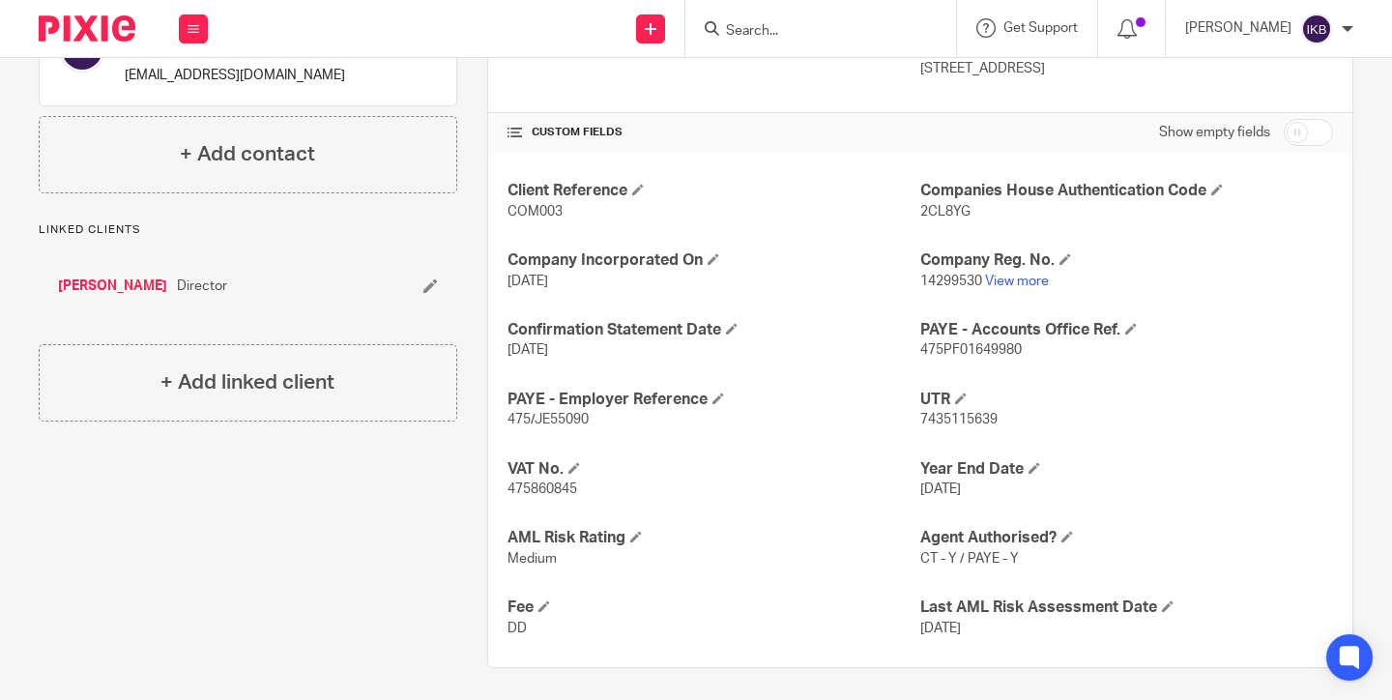
click at [559, 482] on span "475860845" at bounding box center [542, 489] width 70 height 14
copy span "475860845"
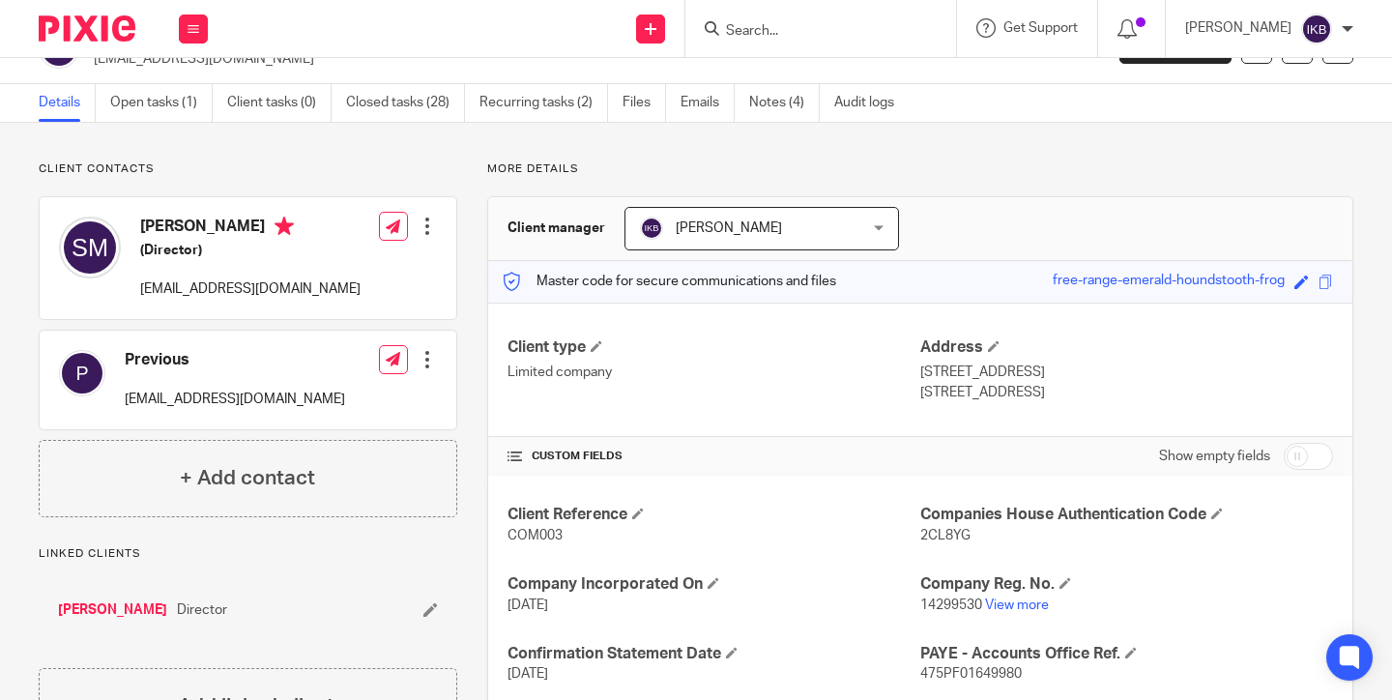
click at [1073, 394] on p "[STREET_ADDRESS]" at bounding box center [1126, 392] width 413 height 19
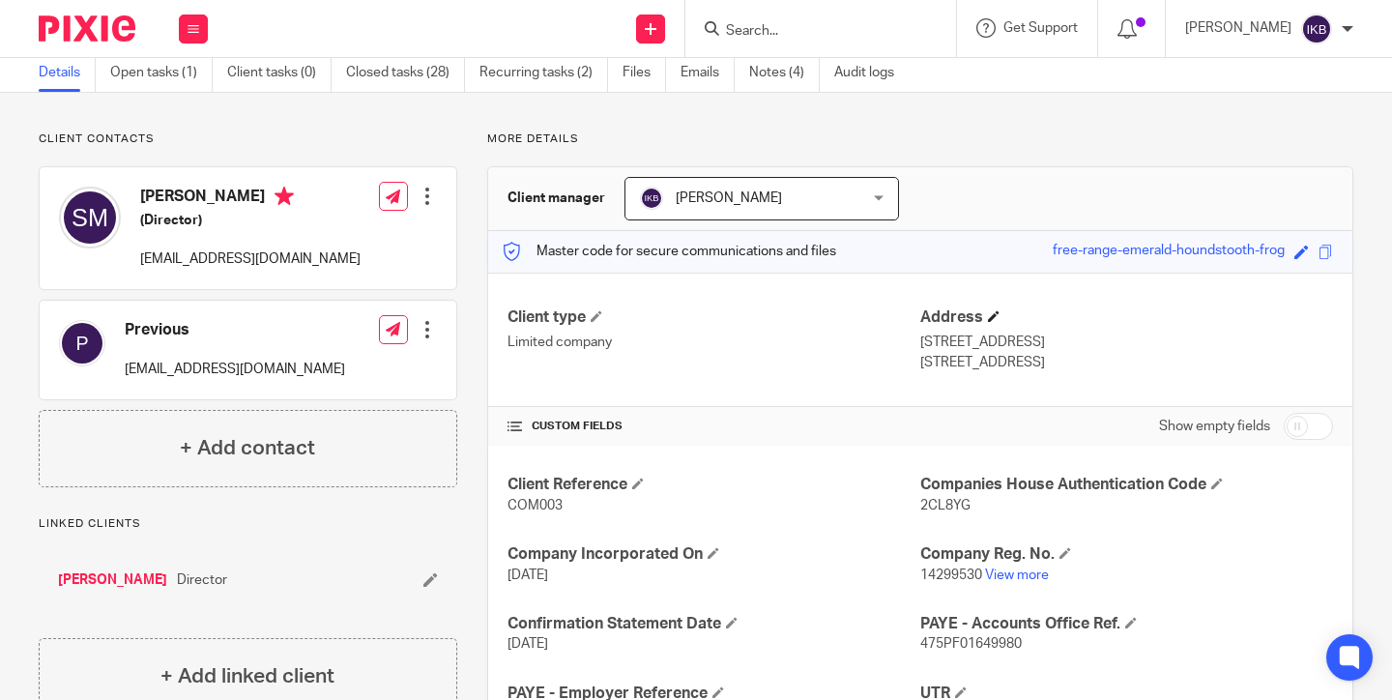
scroll to position [86, 0]
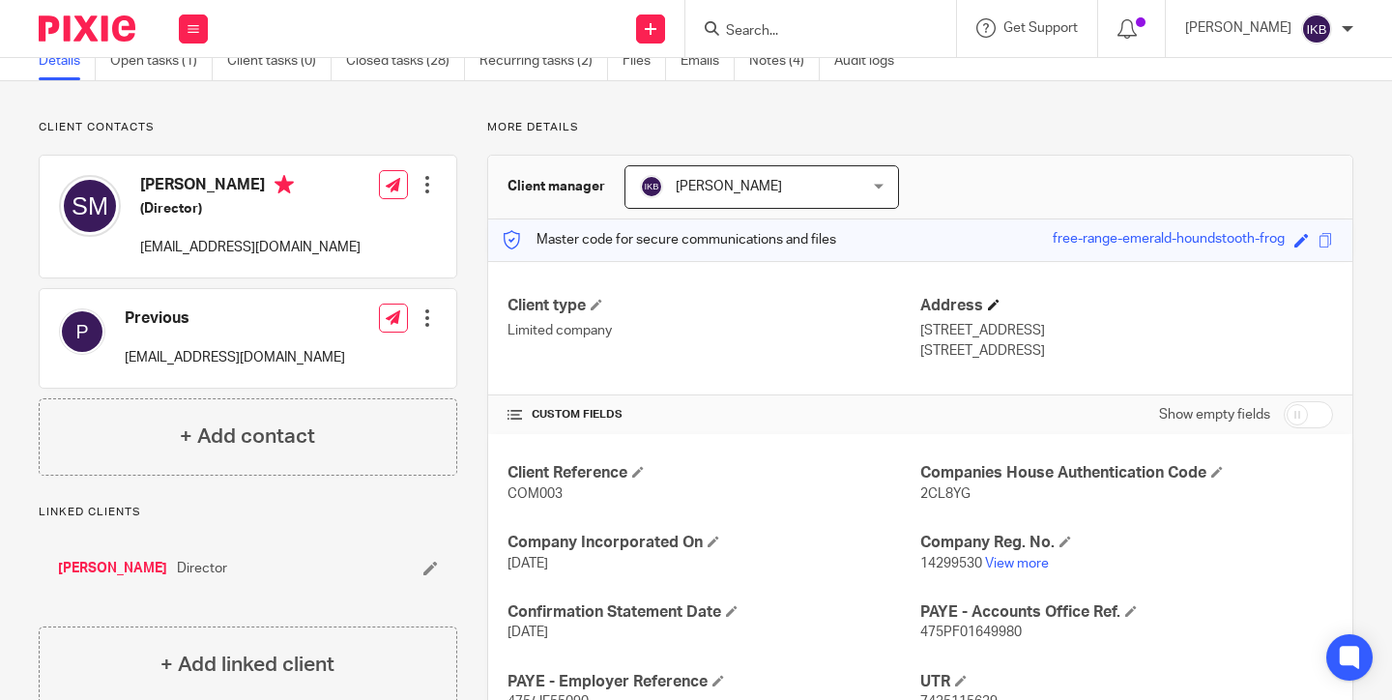
click at [998, 310] on span at bounding box center [994, 305] width 12 height 12
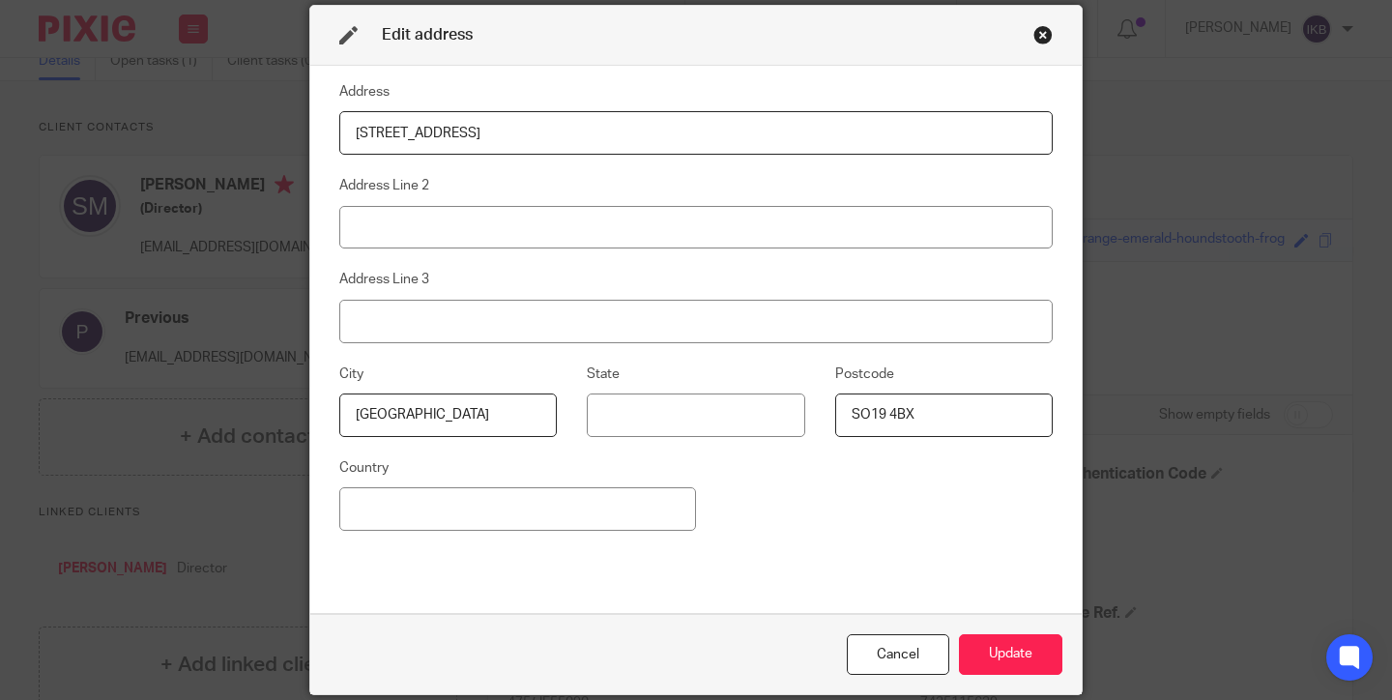
click at [502, 133] on input "[STREET_ADDRESS]" at bounding box center [695, 132] width 713 height 43
type input "7 Finisterre Close"
type input "Hill Head"
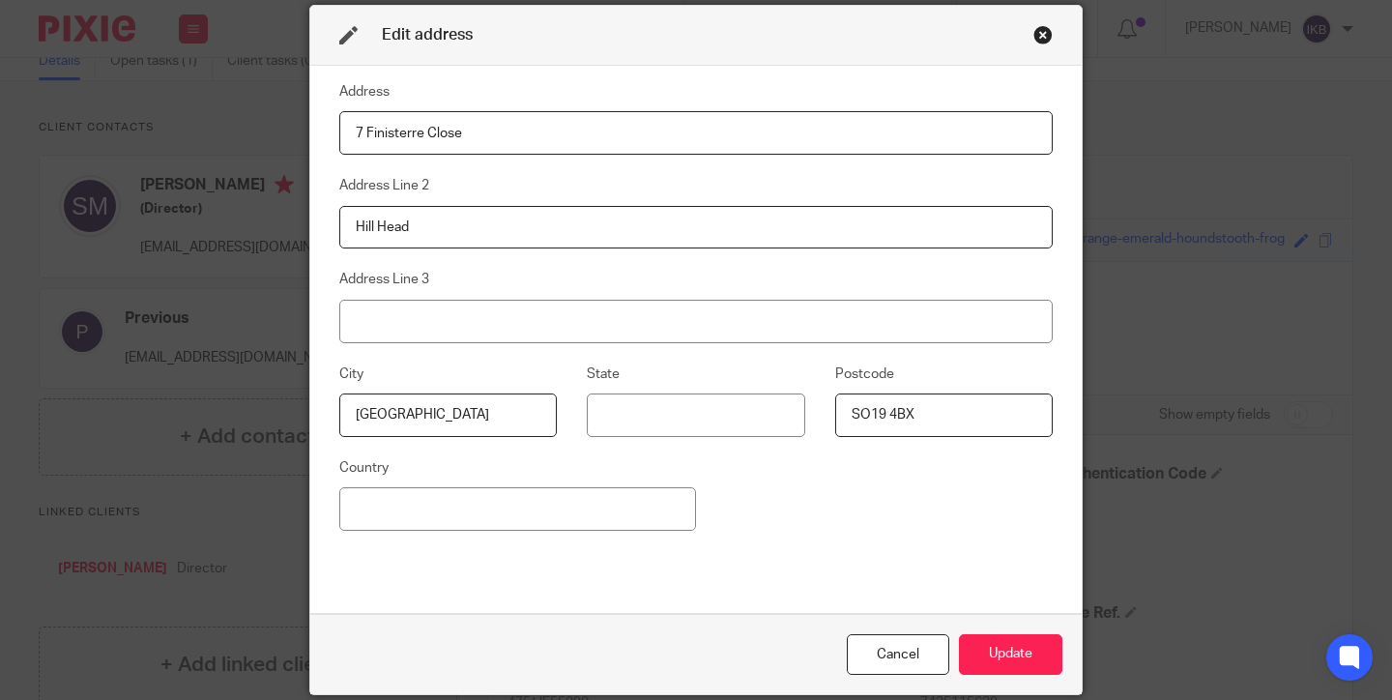
click at [498, 418] on input "Southampton" at bounding box center [447, 414] width 217 height 43
click at [912, 405] on input "SO19 4BX" at bounding box center [943, 414] width 217 height 43
paste input "PO14 3TB"
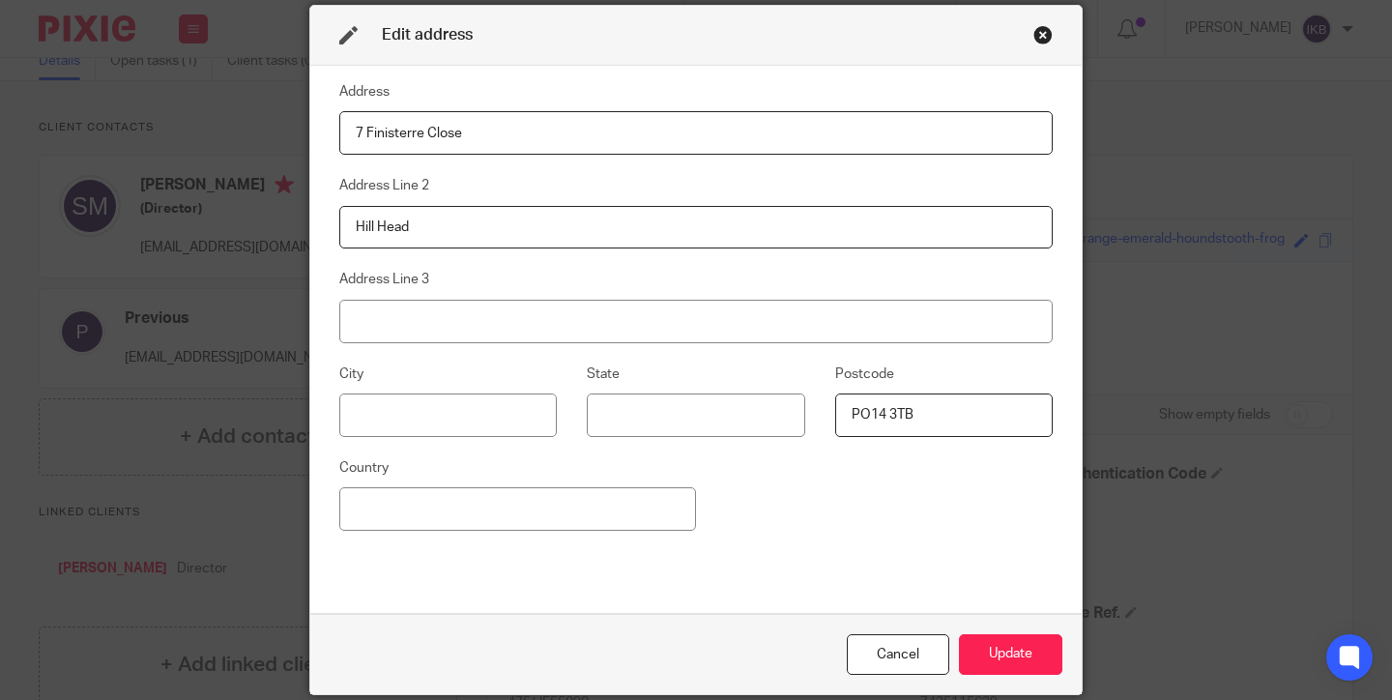
type input "PO14 3TB"
click at [926, 466] on div "Address 7 Finisterre Close Address Line 2 Hill Head Address Line 3 City State P…" at bounding box center [695, 339] width 713 height 518
click at [996, 660] on button "Update" at bounding box center [1010, 655] width 103 height 42
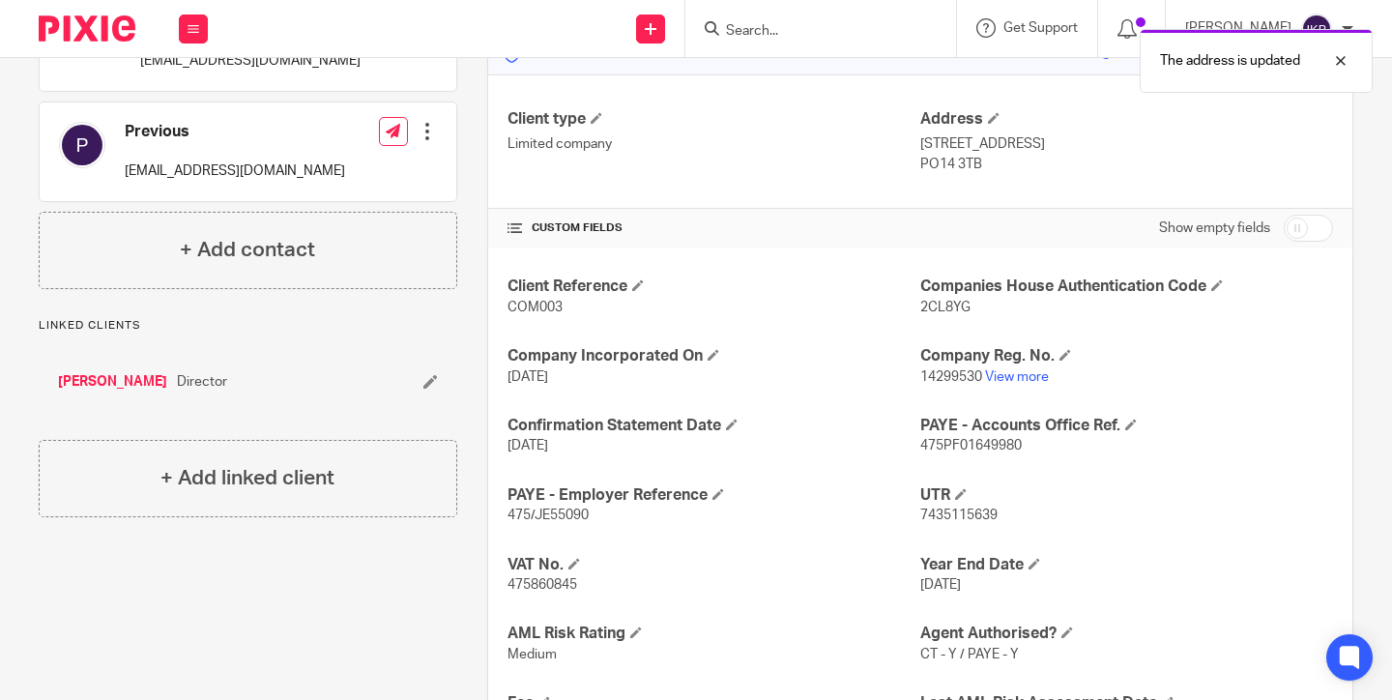
scroll to position [276, 0]
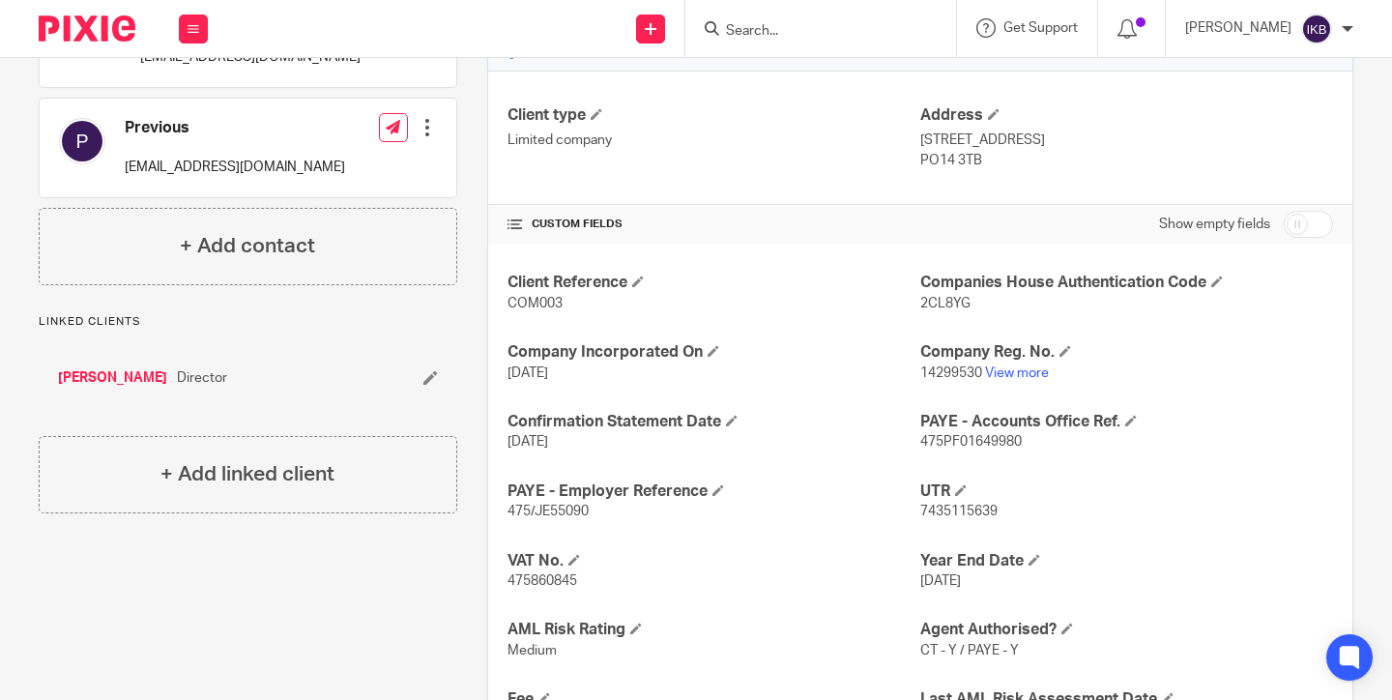
click at [167, 388] on link "[PERSON_NAME]" at bounding box center [112, 377] width 109 height 19
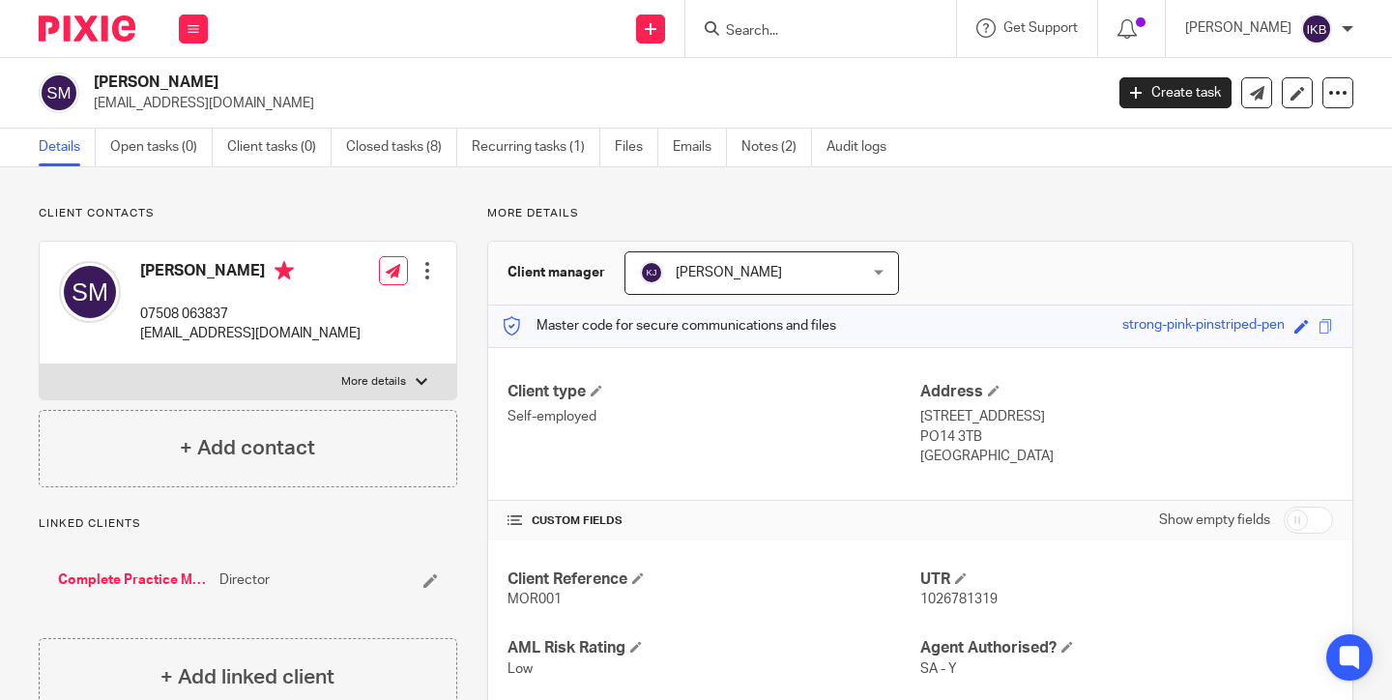
click at [51, 24] on img at bounding box center [87, 28] width 97 height 26
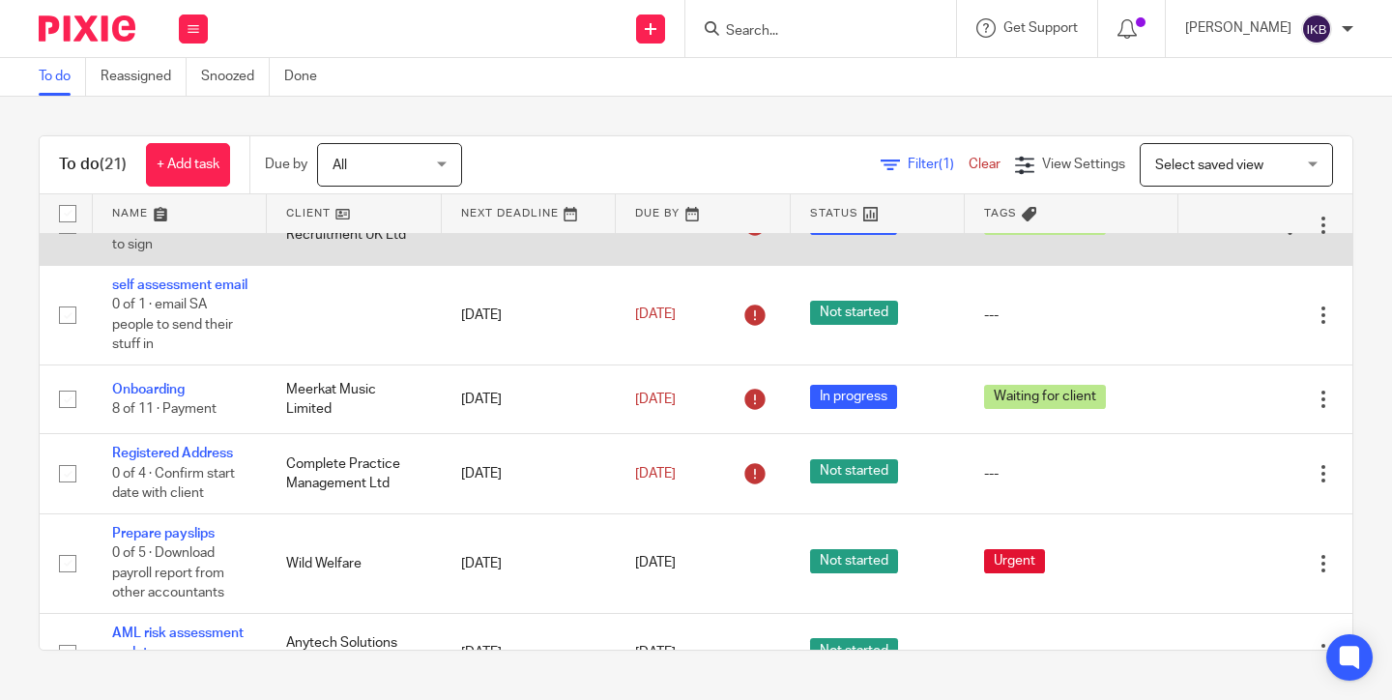
scroll to position [675, 0]
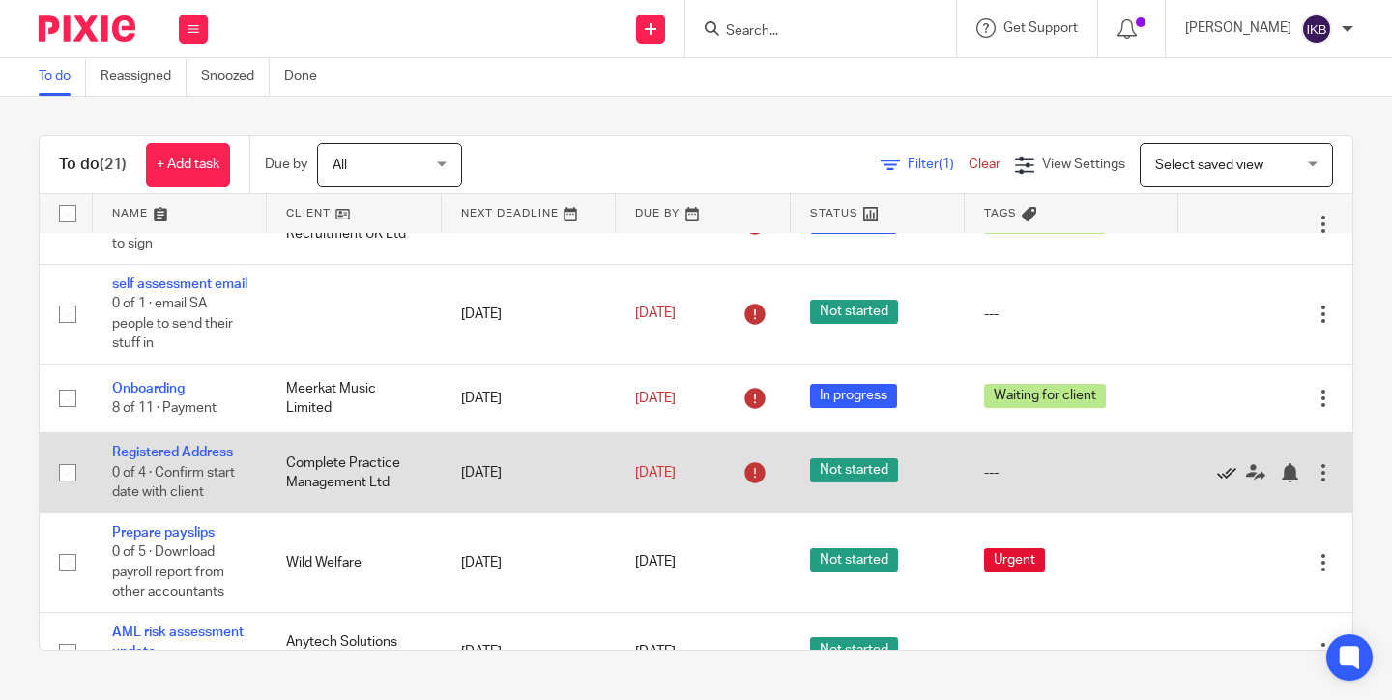
click at [1232, 482] on icon at bounding box center [1226, 472] width 19 height 19
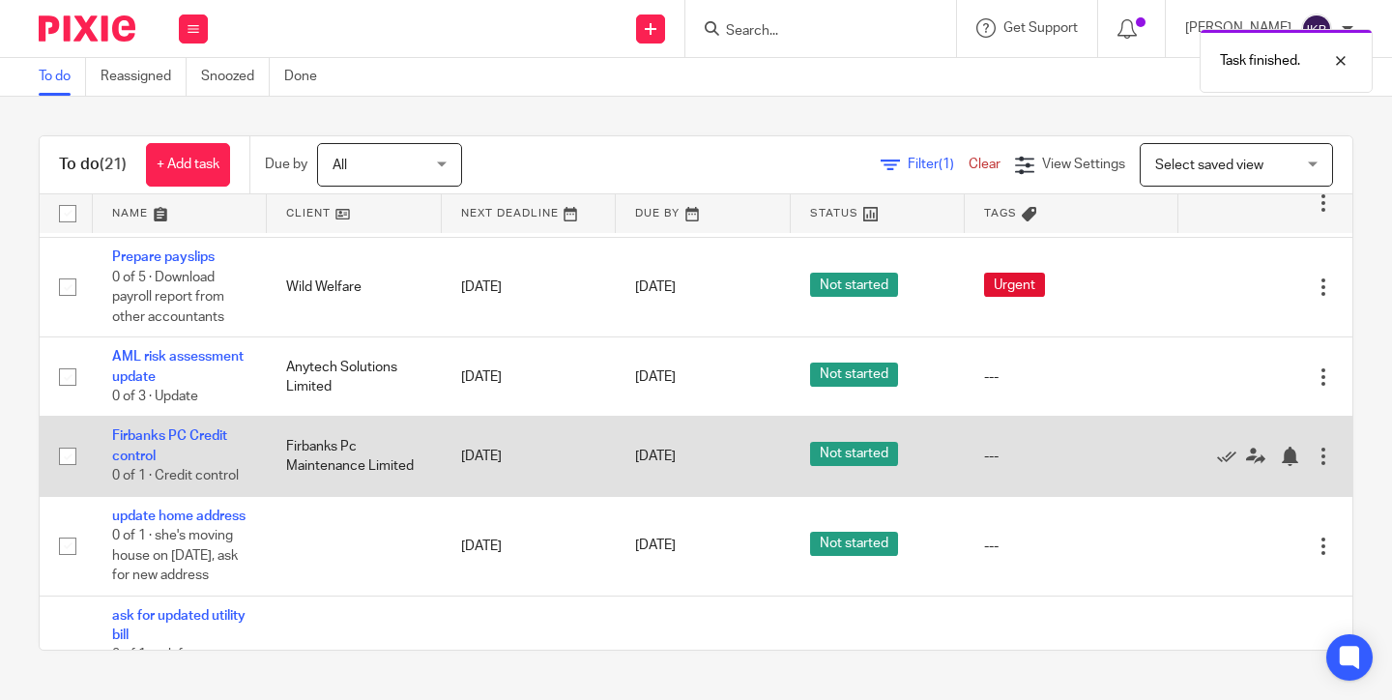
scroll to position [919, 0]
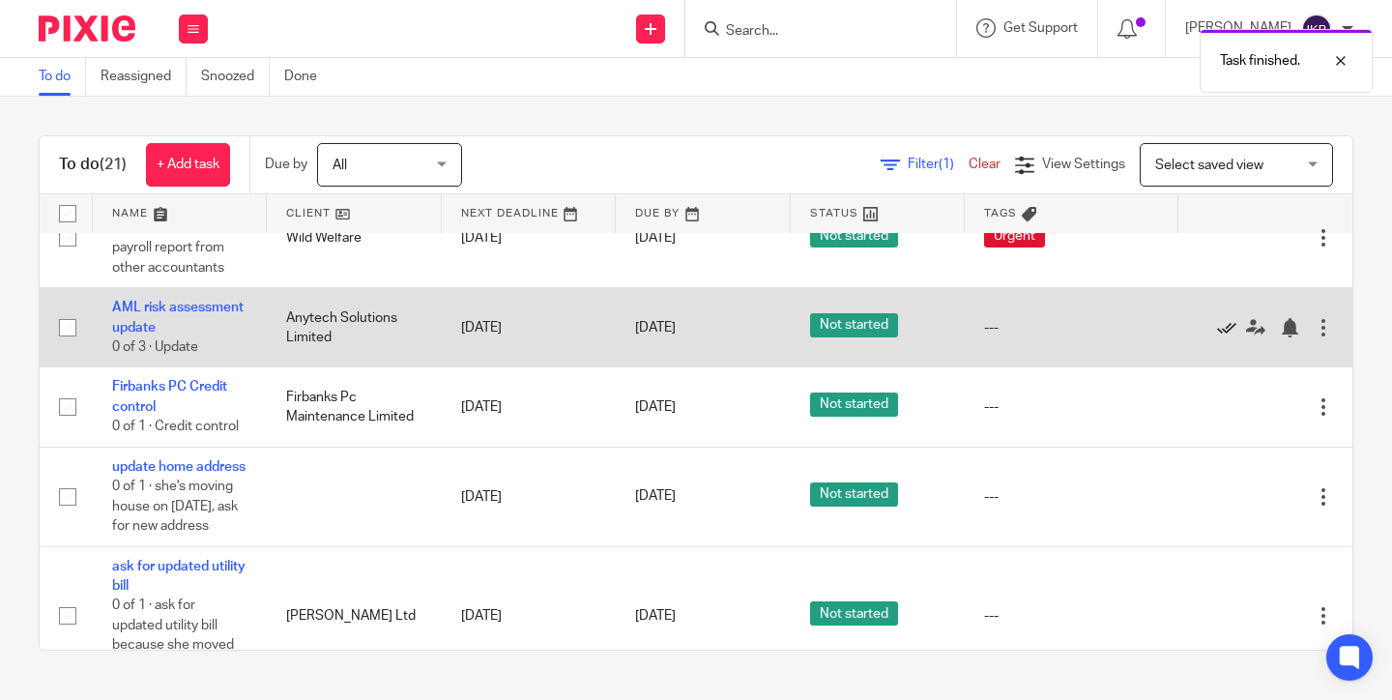
click at [1221, 337] on icon at bounding box center [1226, 327] width 19 height 19
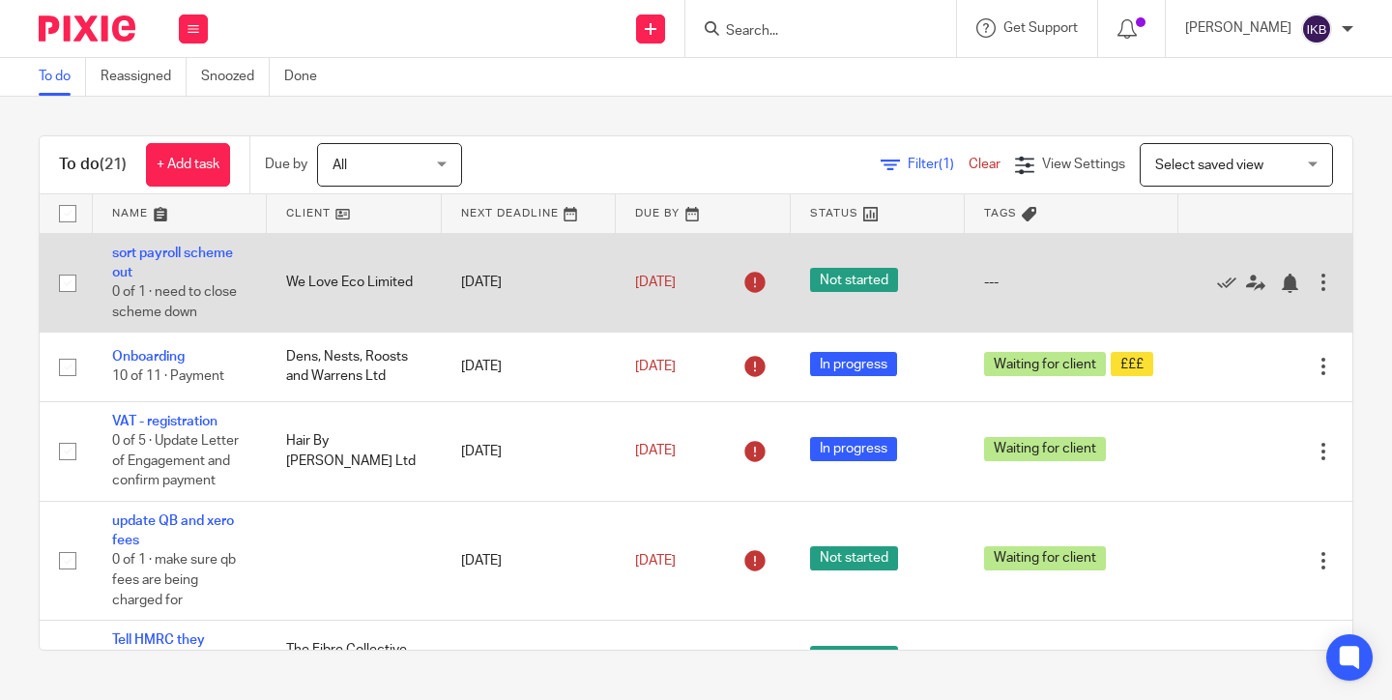
scroll to position [0, 0]
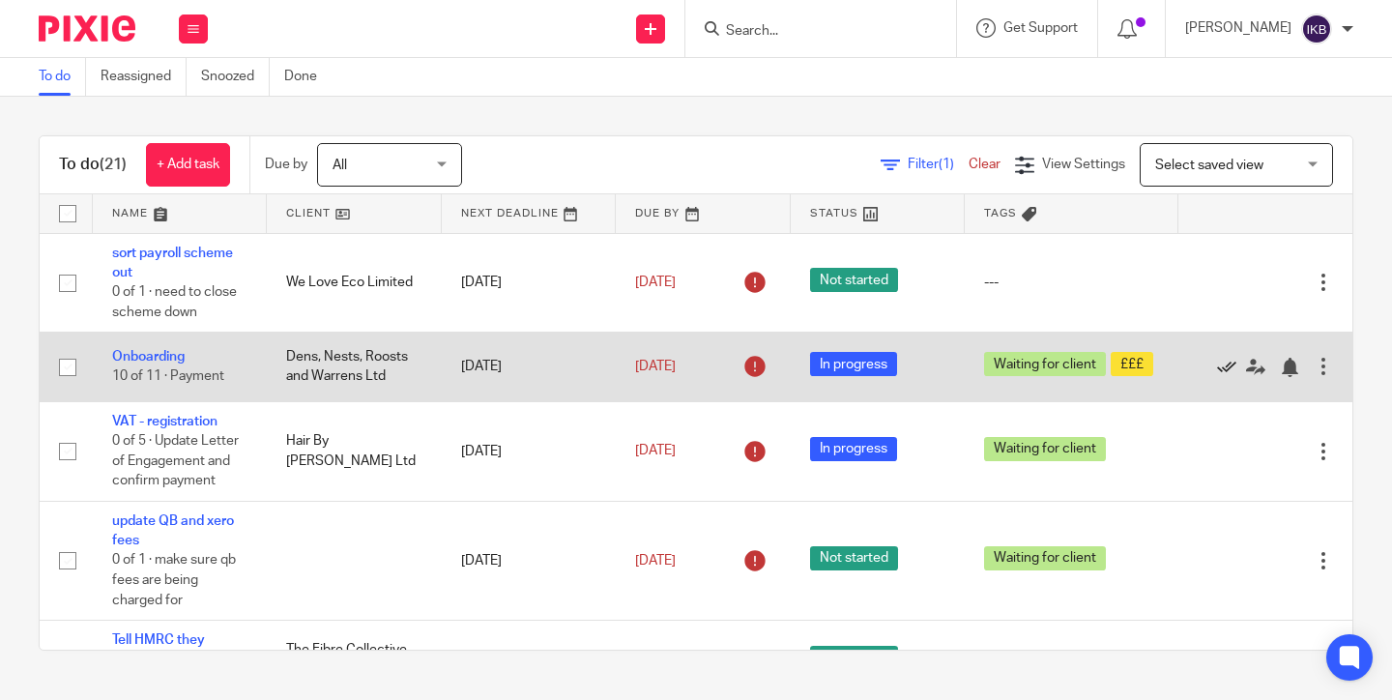
click at [1220, 365] on icon at bounding box center [1226, 367] width 19 height 19
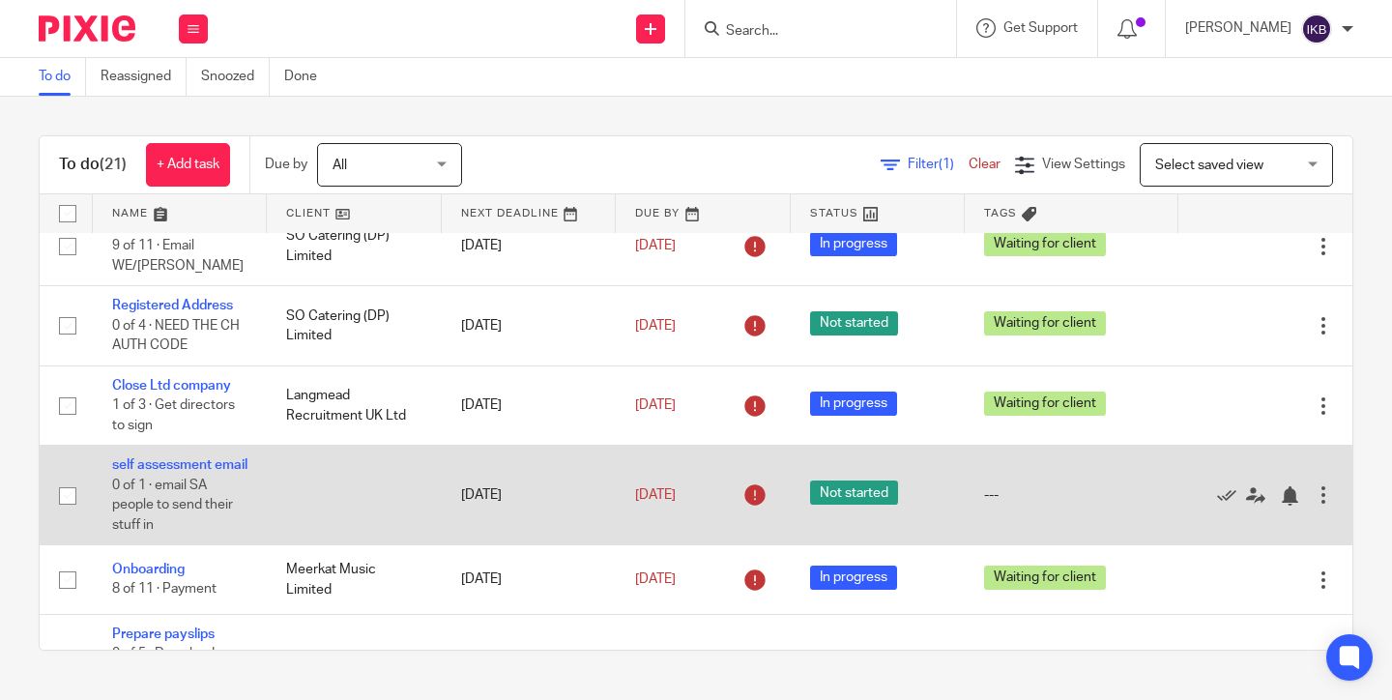
scroll to position [424, 0]
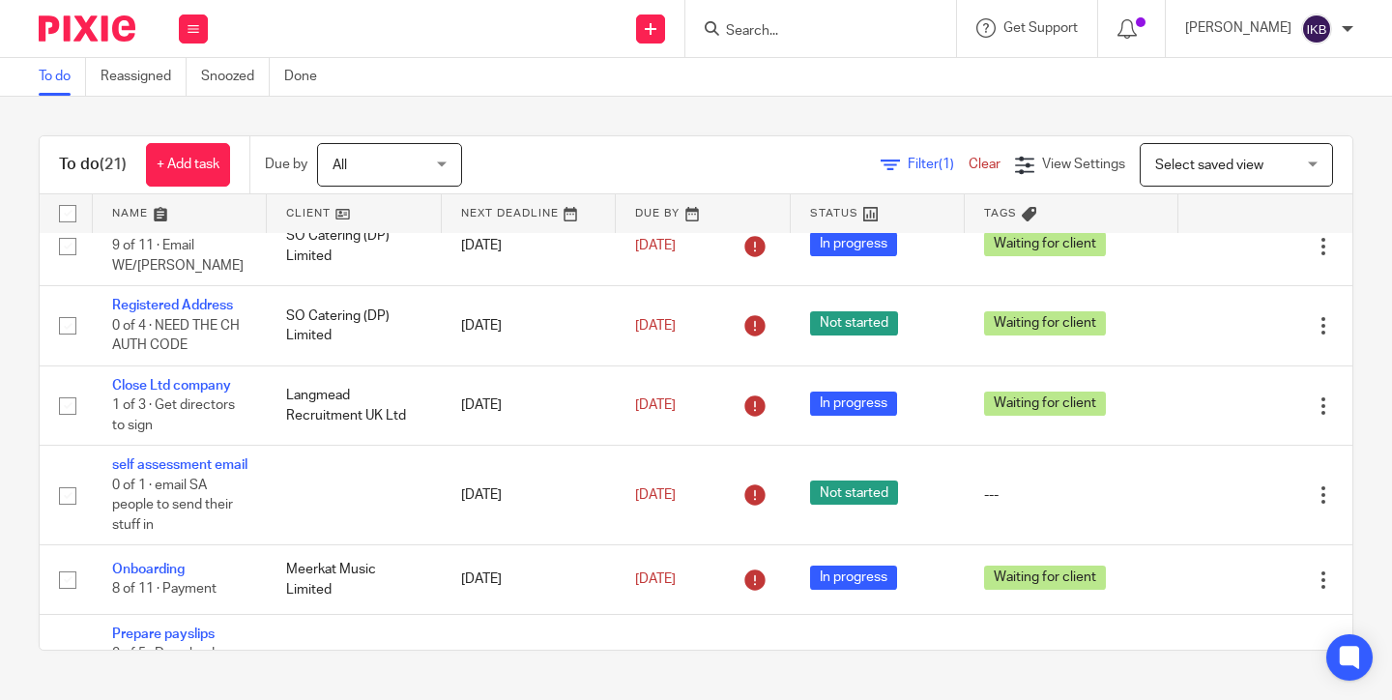
click at [724, 24] on input "Search" at bounding box center [811, 31] width 174 height 17
type input "langme"
click at [776, 81] on link at bounding box center [840, 75] width 240 height 29
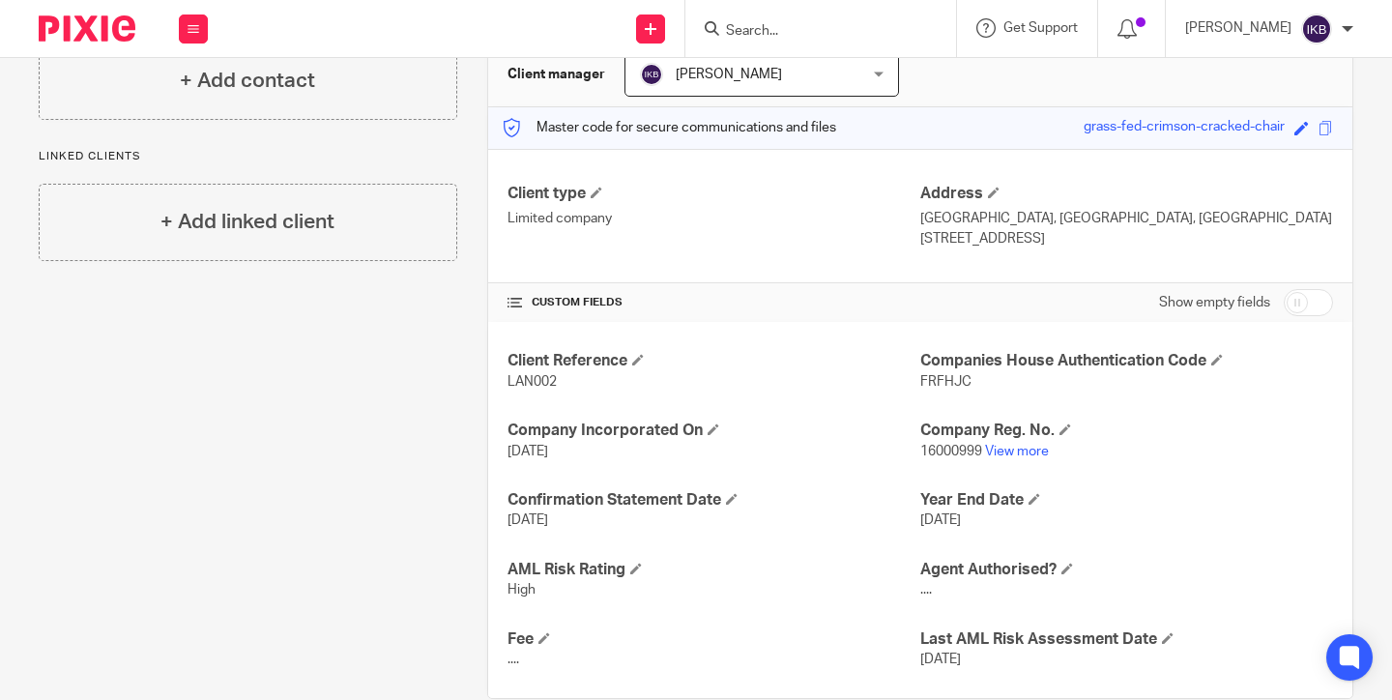
scroll to position [216, 0]
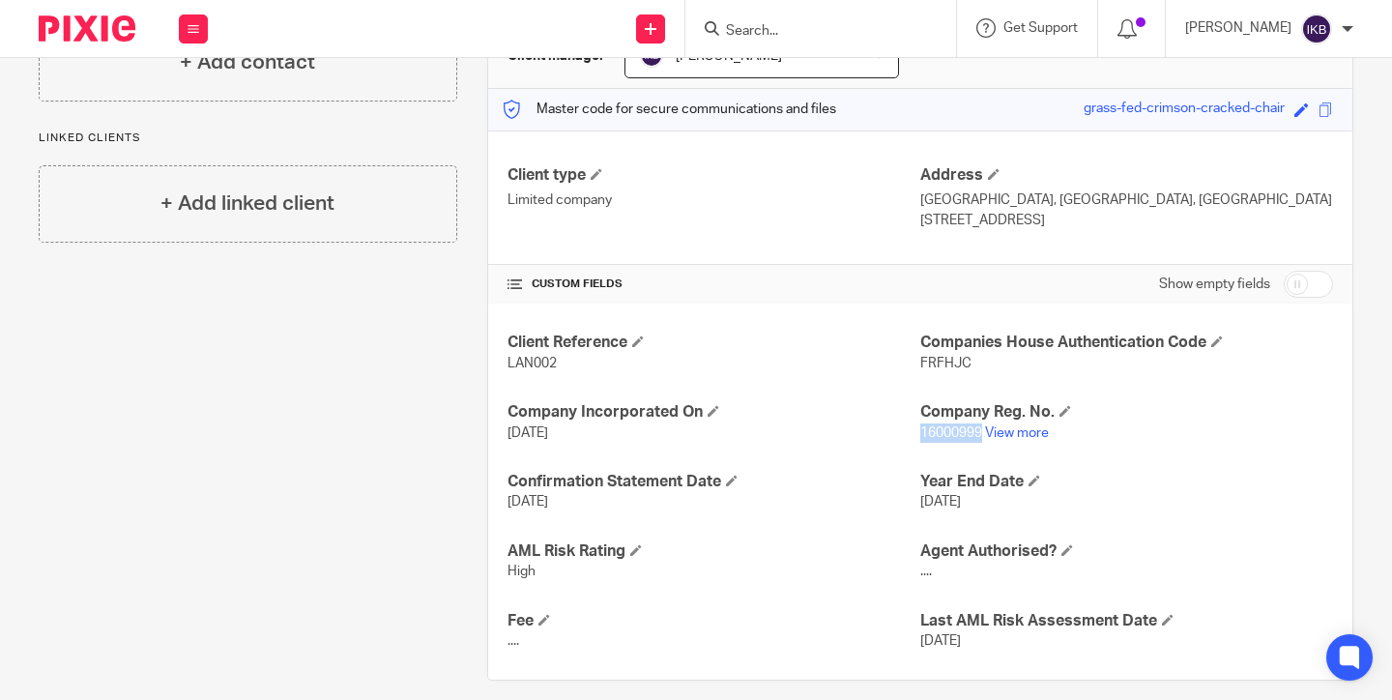
drag, startPoint x: 984, startPoint y: 434, endPoint x: 919, endPoint y: 434, distance: 64.8
click at [920, 434] on p "16000999 View more" at bounding box center [1126, 432] width 413 height 19
copy span "16000999"
click at [882, 370] on p "LAN002" at bounding box center [713, 363] width 413 height 19
drag, startPoint x: 992, startPoint y: 358, endPoint x: 913, endPoint y: 358, distance: 78.3
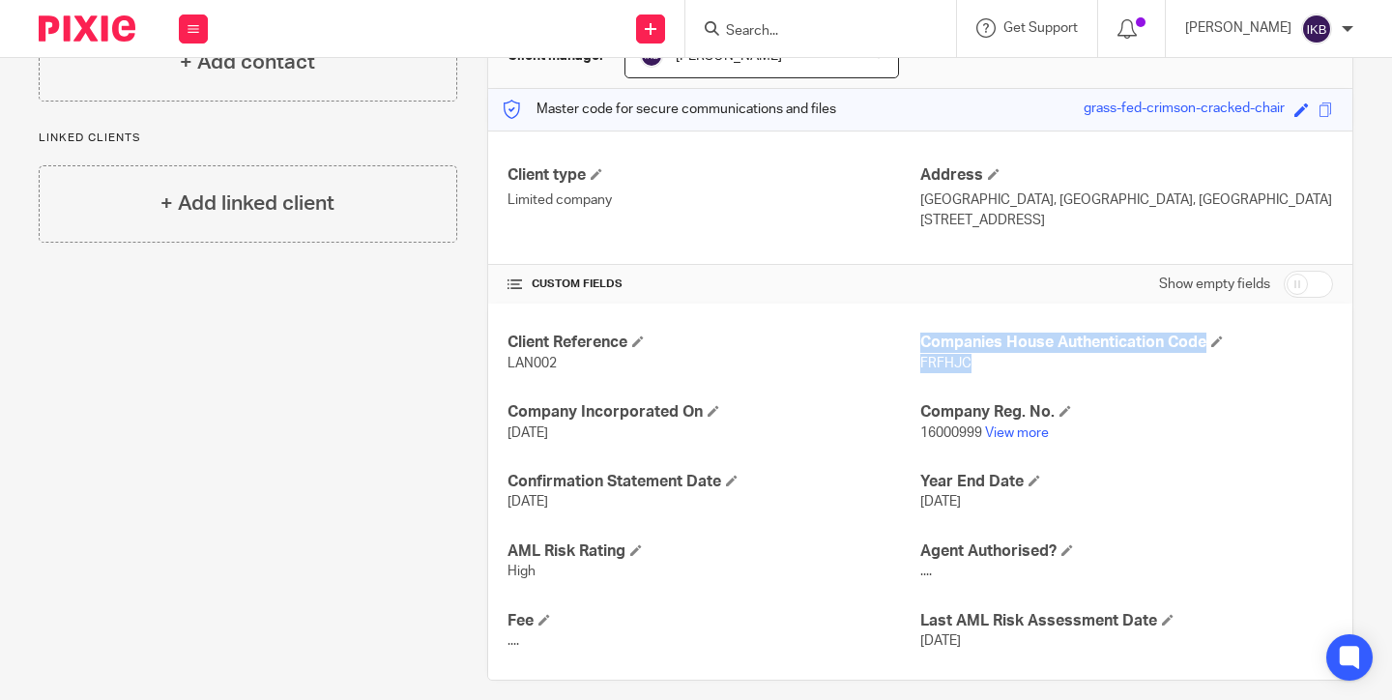
click at [913, 358] on div "Client Reference LAN002 Companies House Authentication Code FRFHJC Company Inco…" at bounding box center [920, 491] width 864 height 376
click at [938, 361] on span "FRFHJC" at bounding box center [945, 364] width 51 height 14
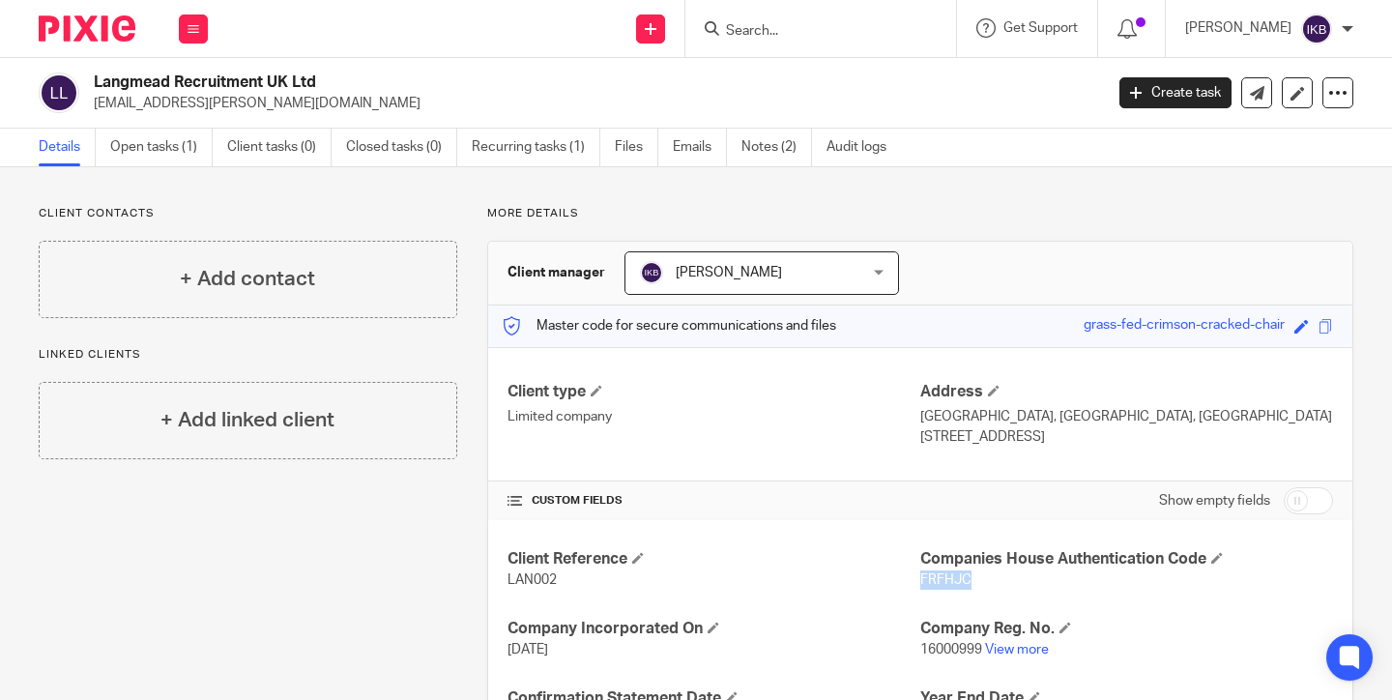
scroll to position [0, 0]
click at [119, 46] on div at bounding box center [79, 28] width 159 height 57
click at [114, 39] on img at bounding box center [87, 28] width 97 height 26
